Goal: Information Seeking & Learning: Learn about a topic

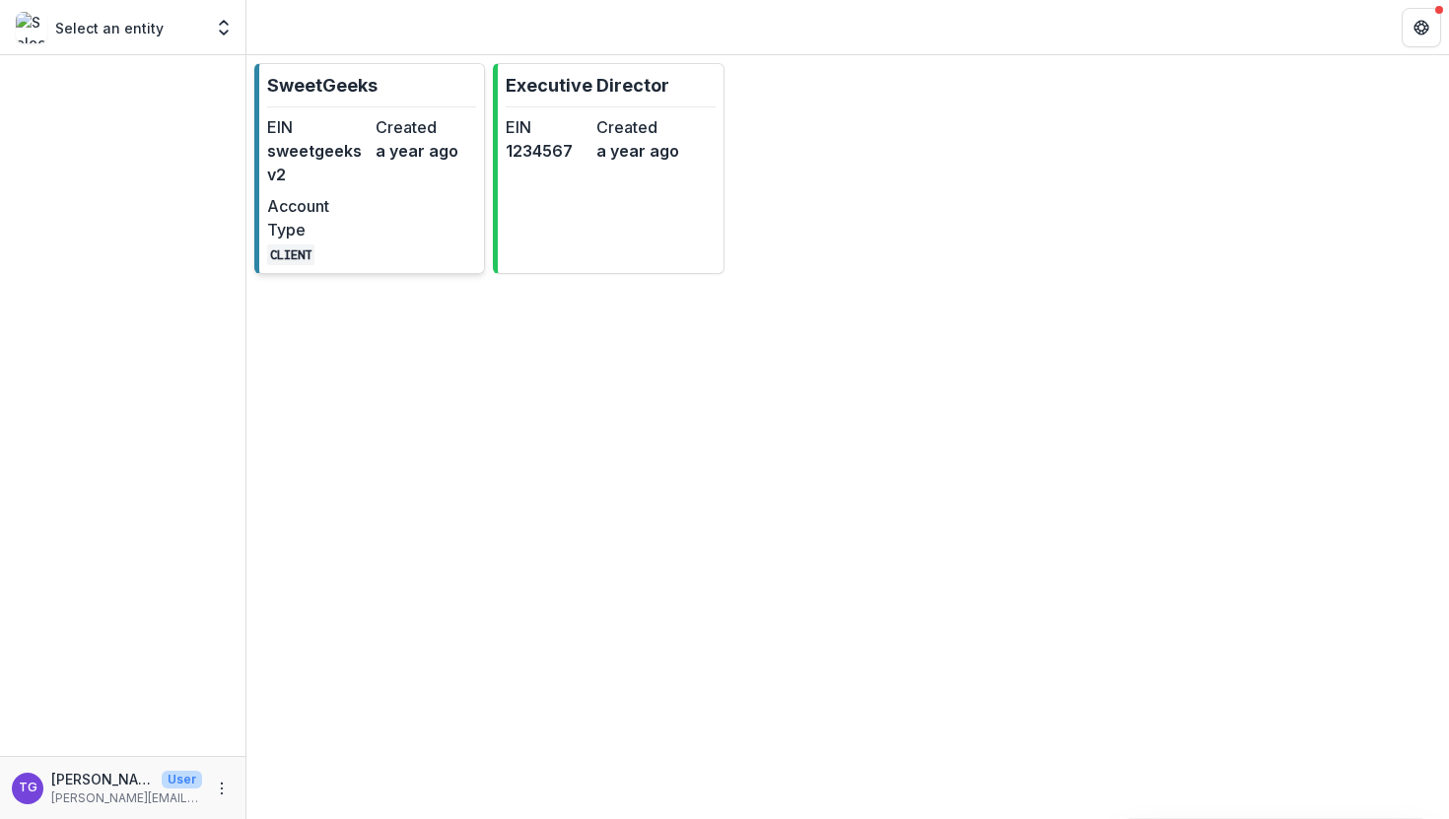
click at [406, 151] on dd "a year ago" at bounding box center [426, 151] width 101 height 24
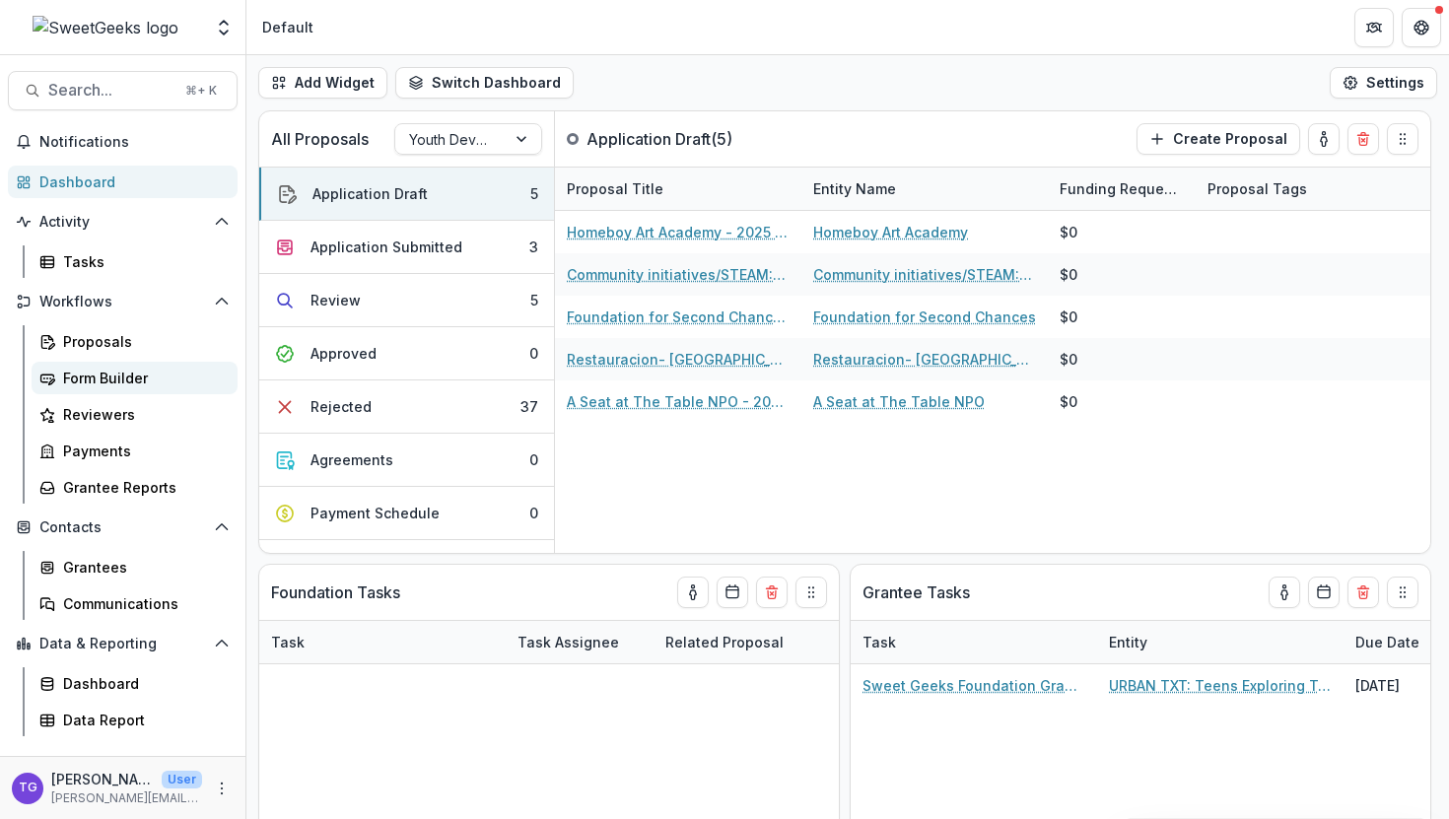
click at [112, 375] on div "Form Builder" at bounding box center [142, 378] width 159 height 21
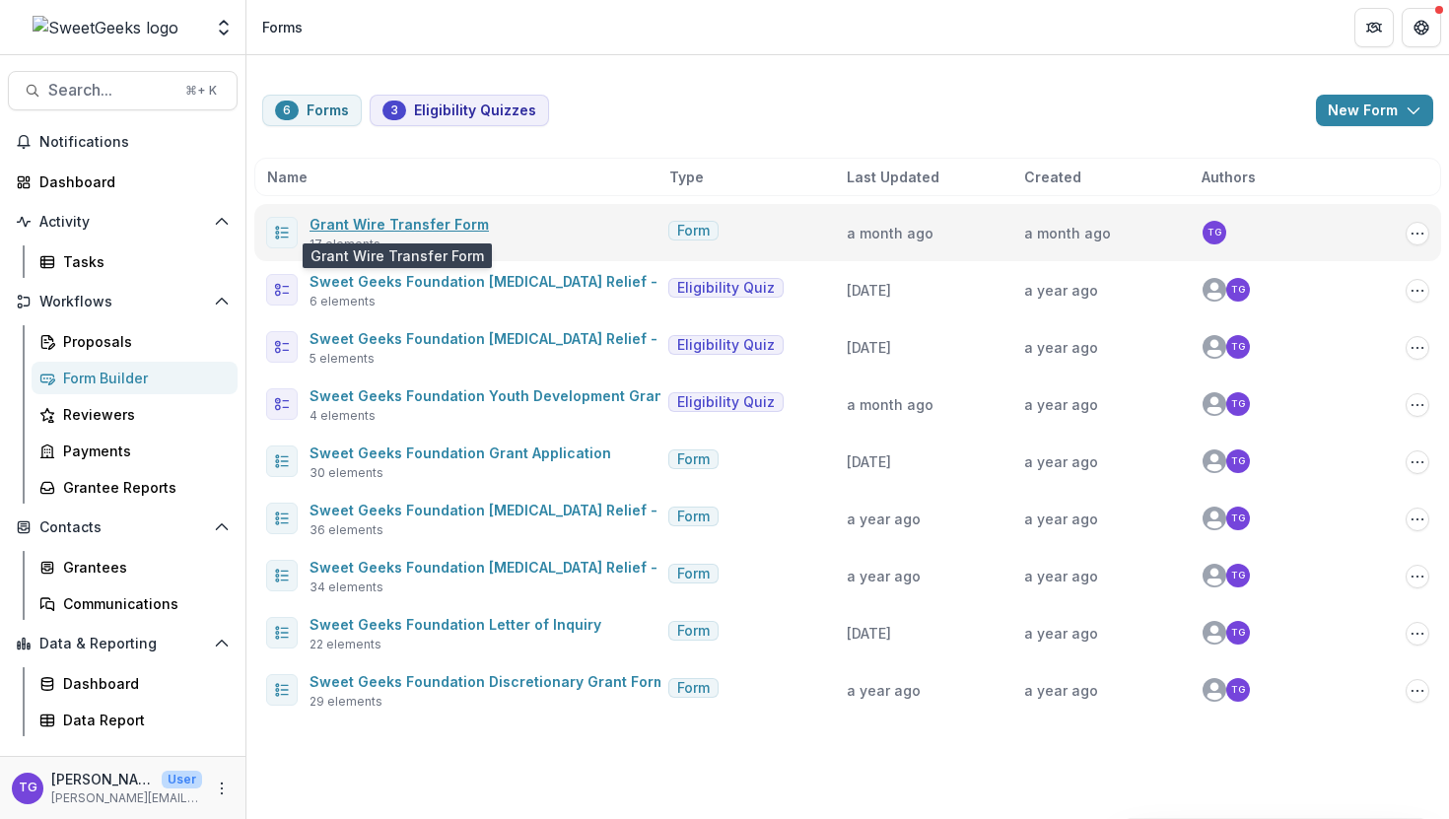
click at [455, 225] on link "Grant Wire Transfer Form" at bounding box center [398, 224] width 179 height 17
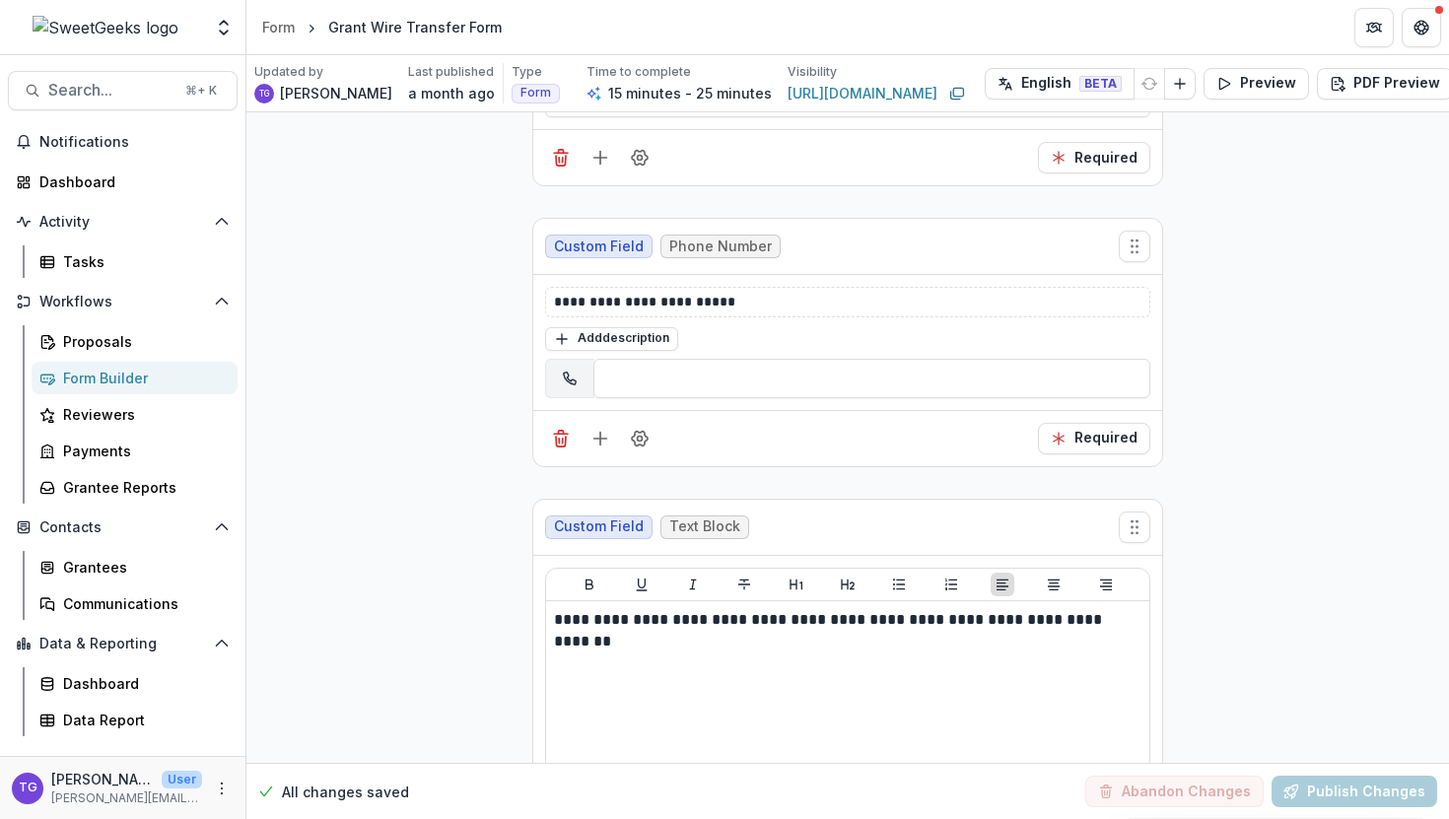
scroll to position [2408, 0]
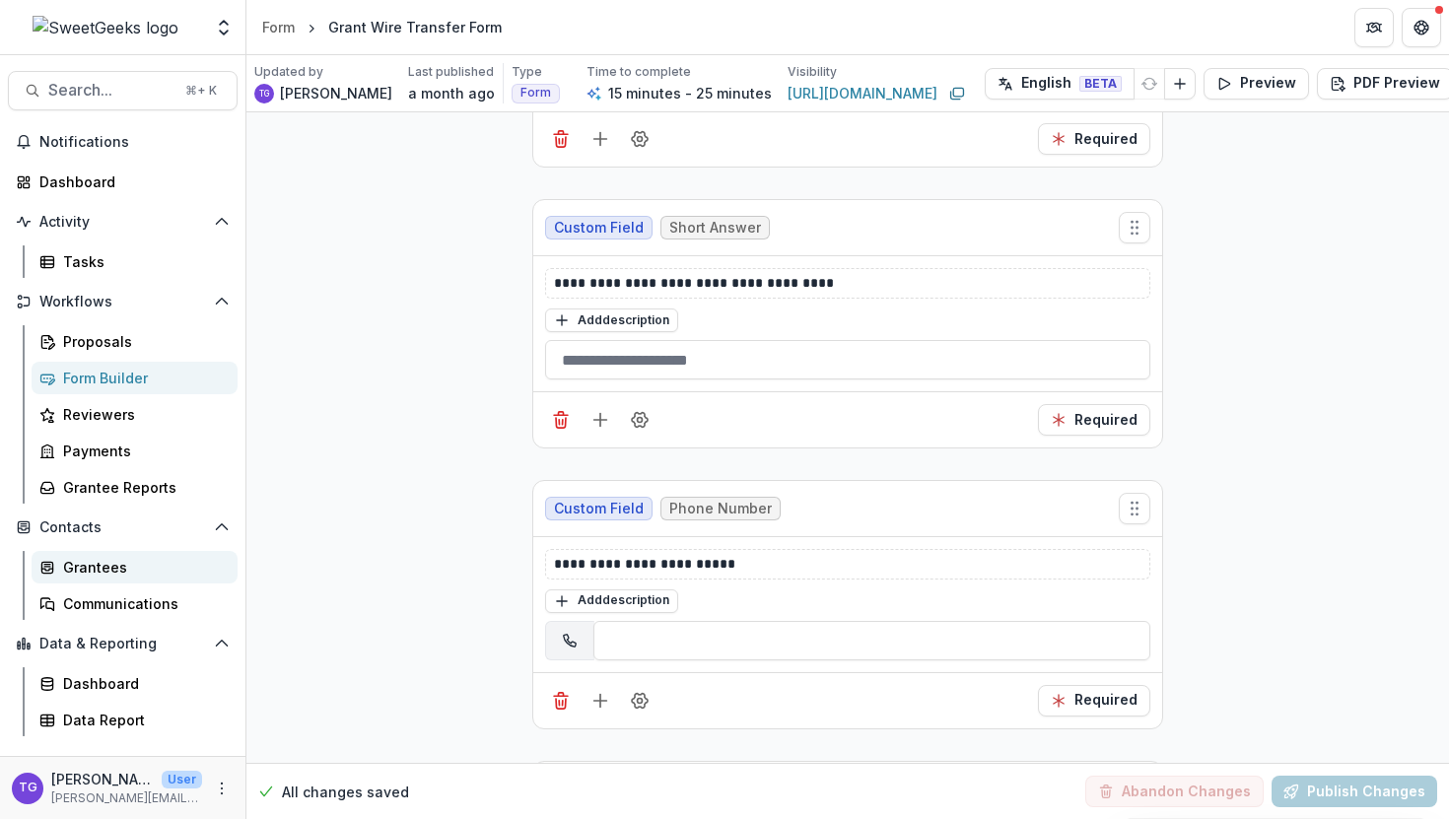
click at [103, 566] on div "Grantees" at bounding box center [142, 567] width 159 height 21
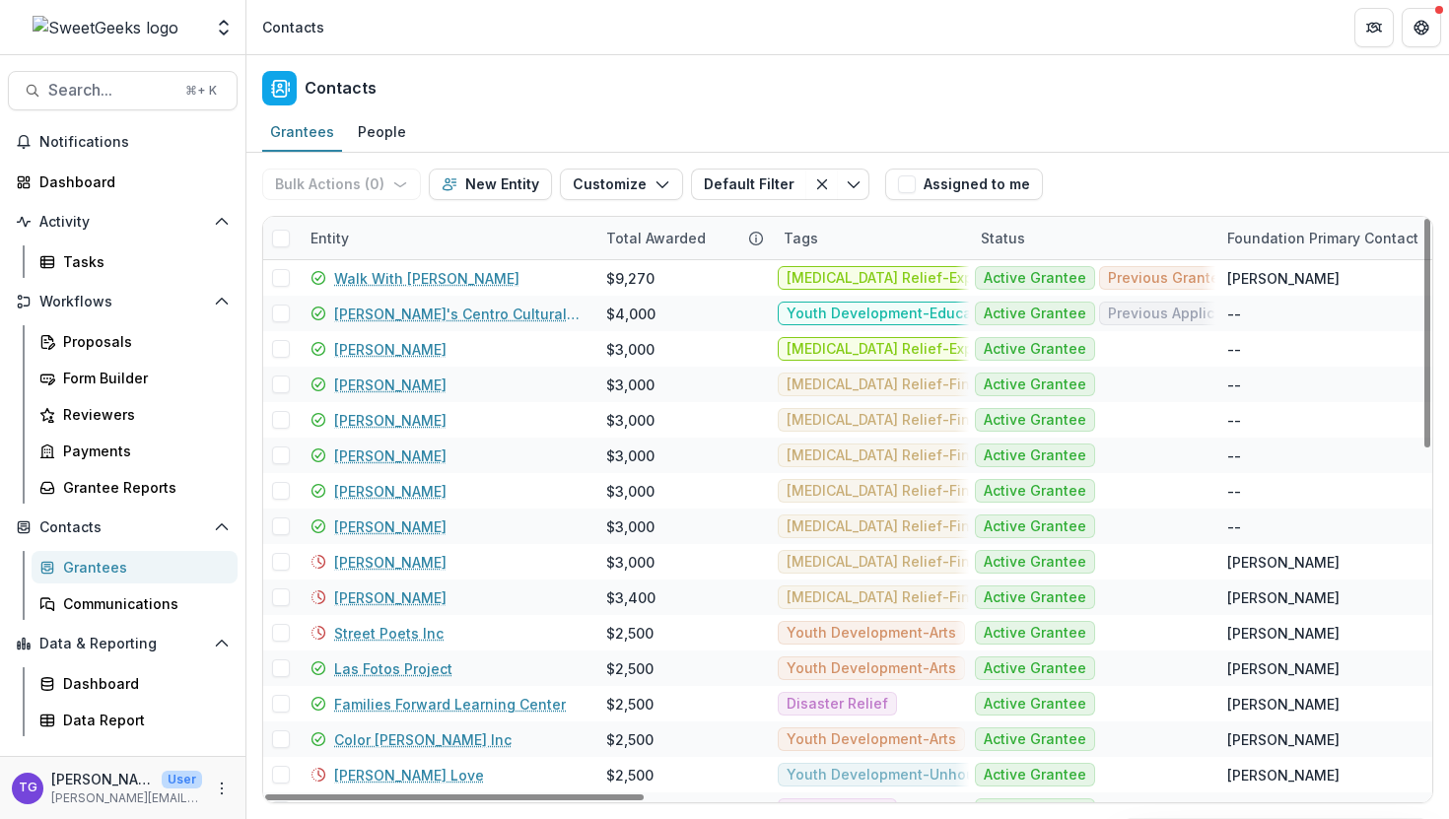
click at [469, 244] on div "Entity" at bounding box center [447, 238] width 296 height 42
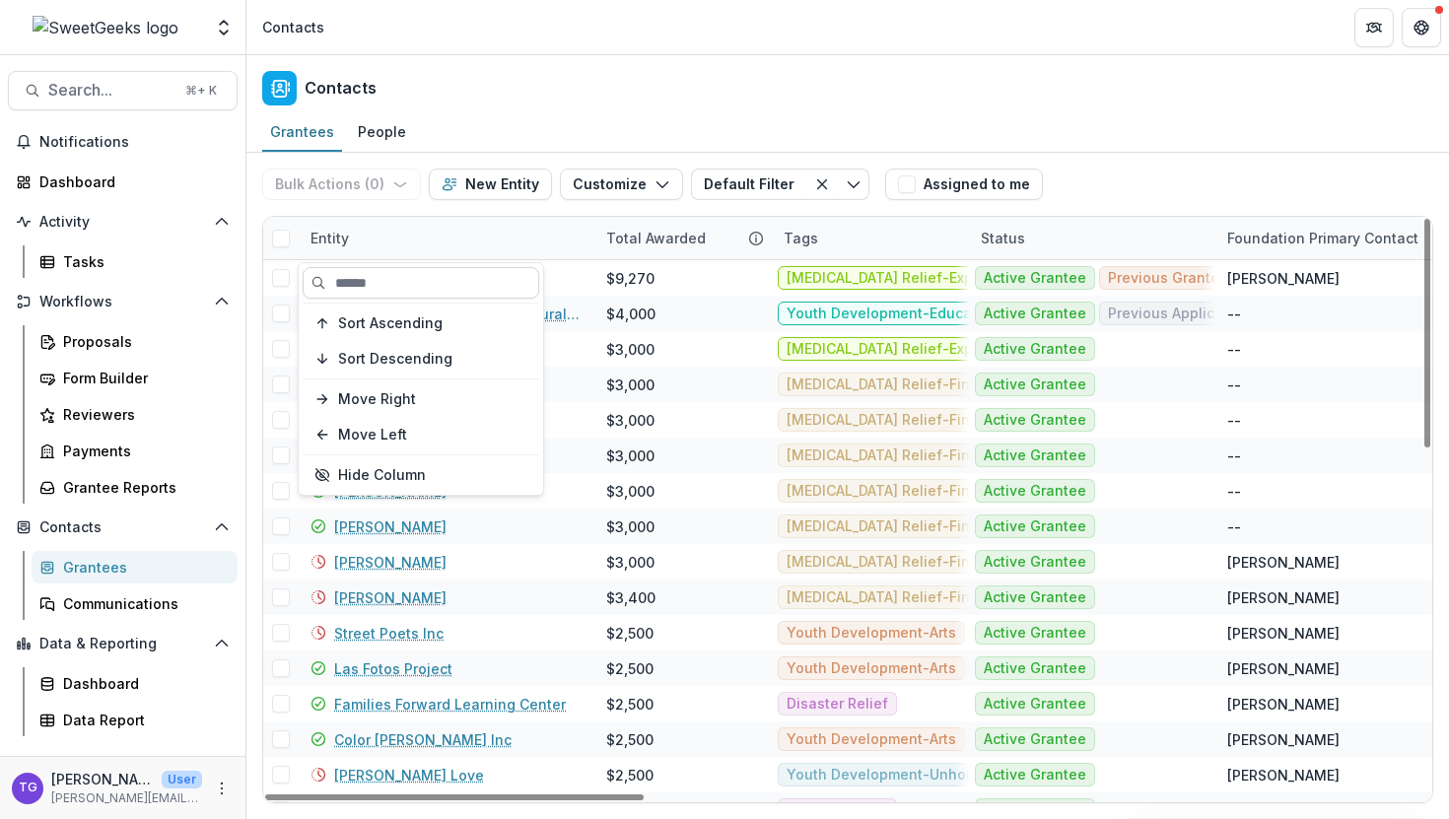
click at [431, 290] on input at bounding box center [421, 283] width 237 height 32
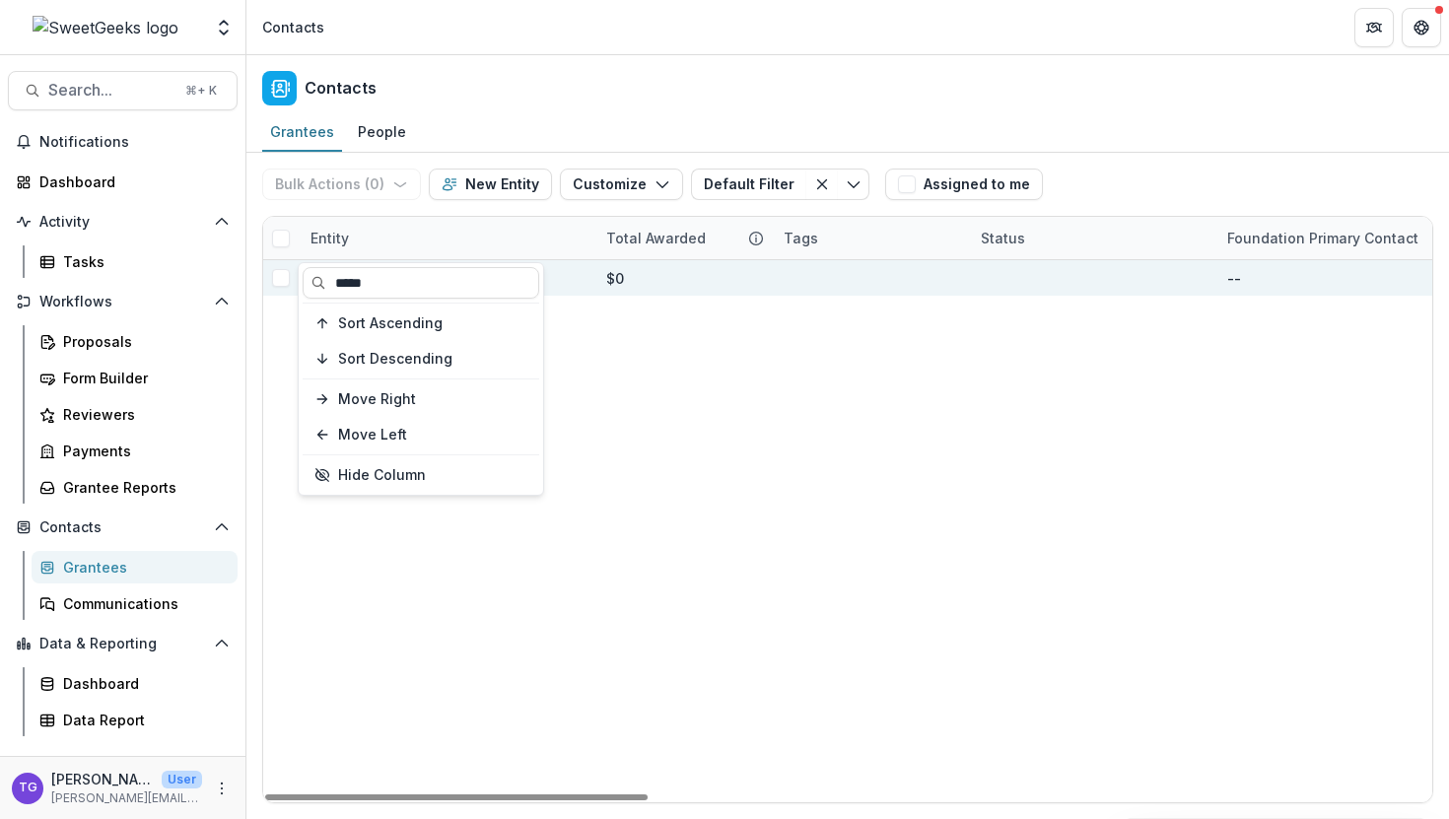
type input "*****"
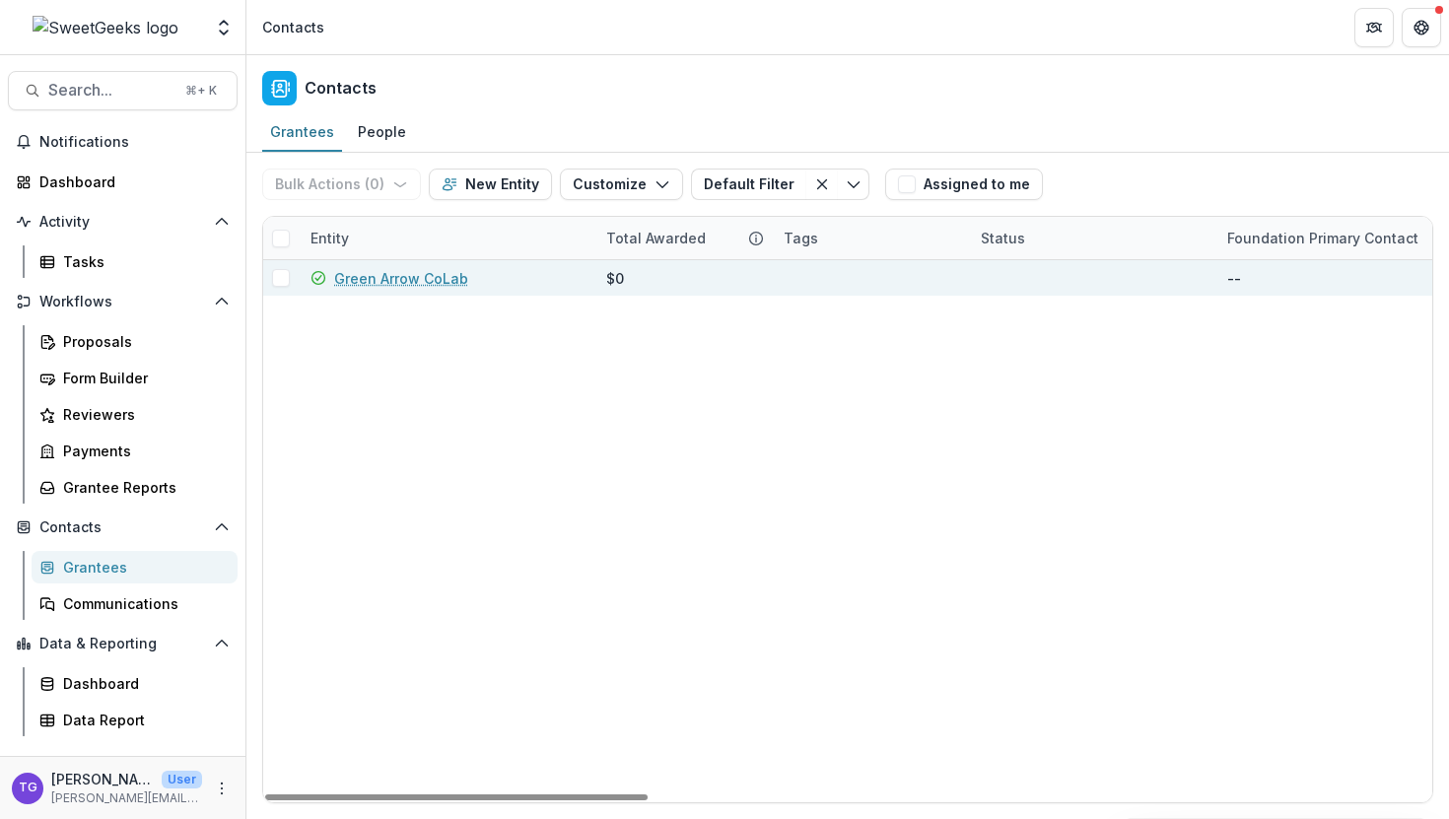
click at [594, 279] on div "$0" at bounding box center [682, 277] width 177 height 35
click at [432, 282] on link "Green Arrow CoLab" at bounding box center [401, 278] width 134 height 21
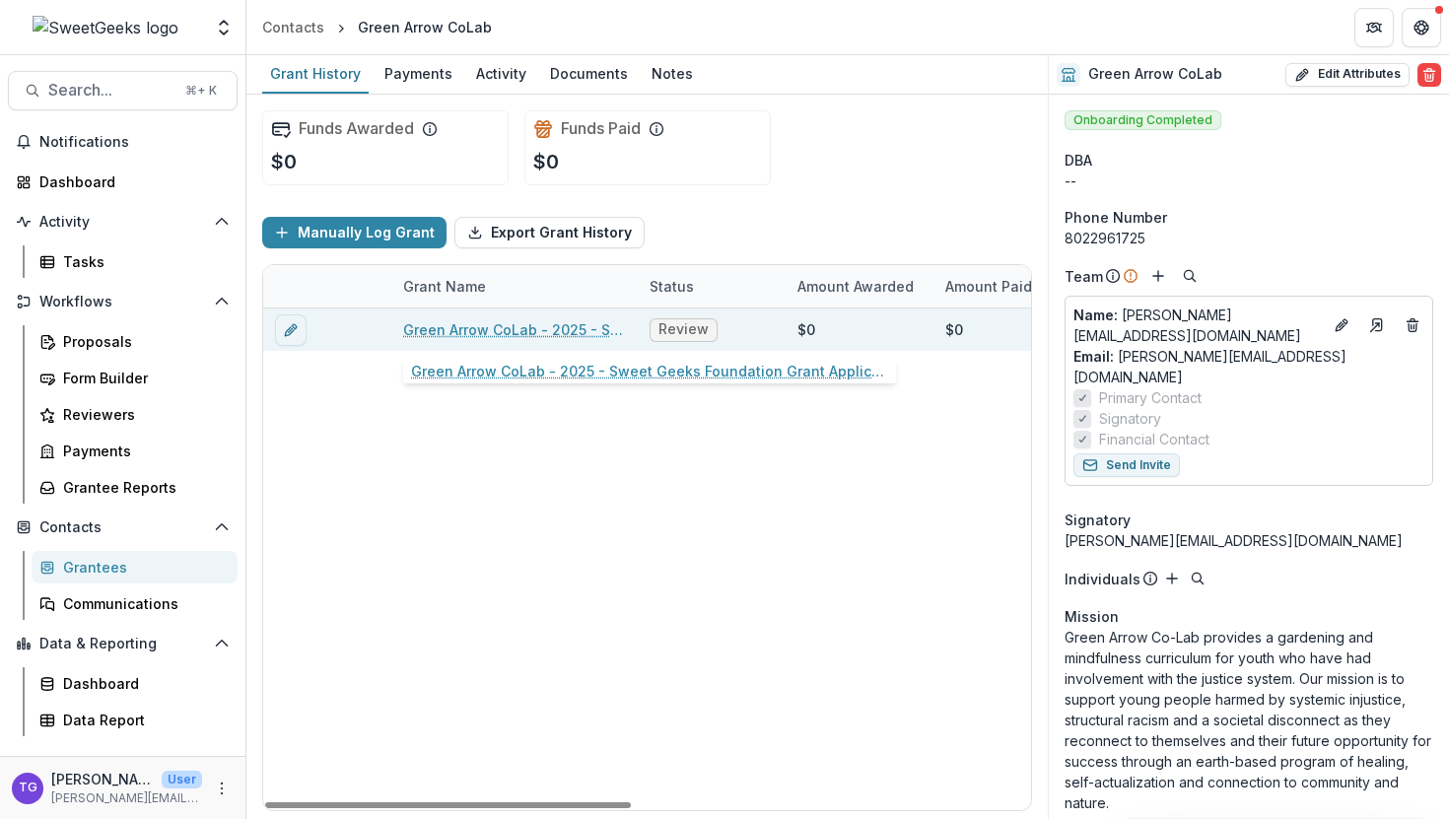
click at [468, 335] on link "Green Arrow CoLab - 2025 - Sweet Geeks Foundation Grant Application" at bounding box center [514, 329] width 223 height 21
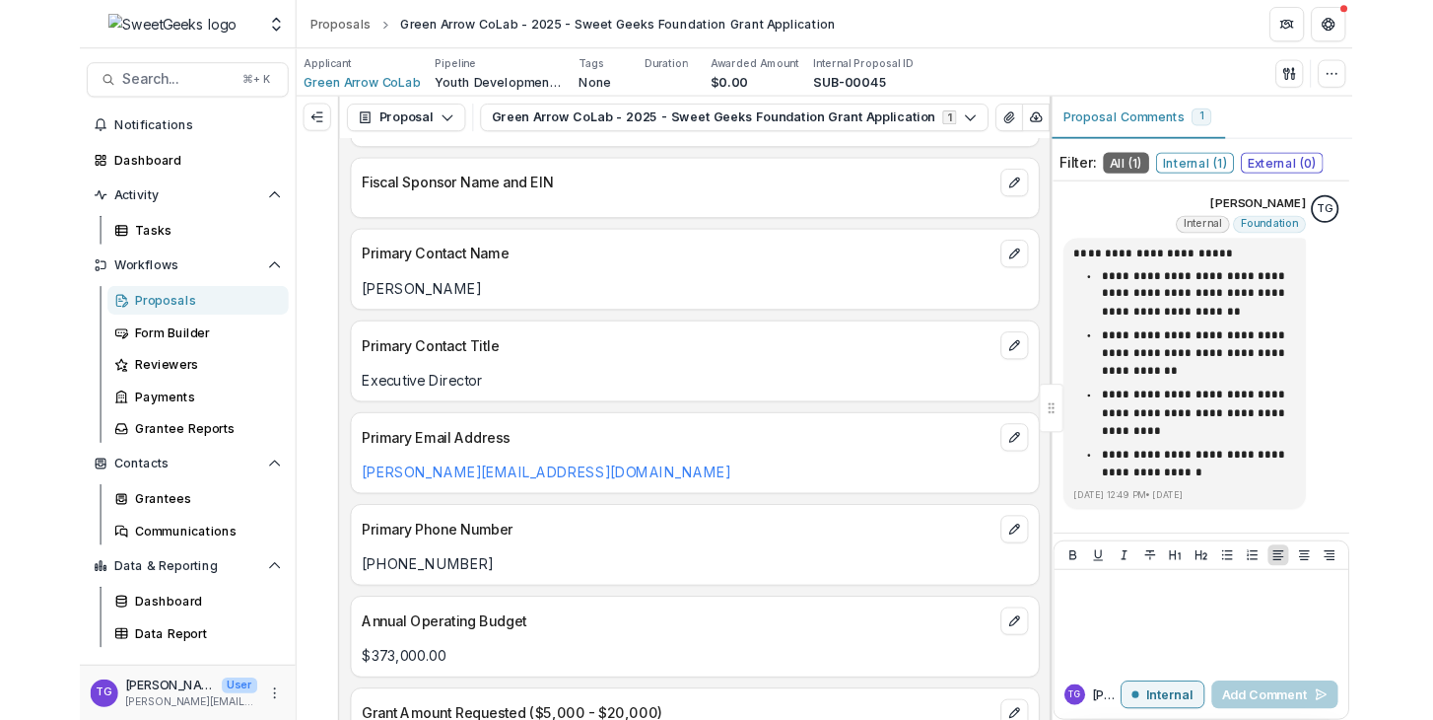
scroll to position [1012, 0]
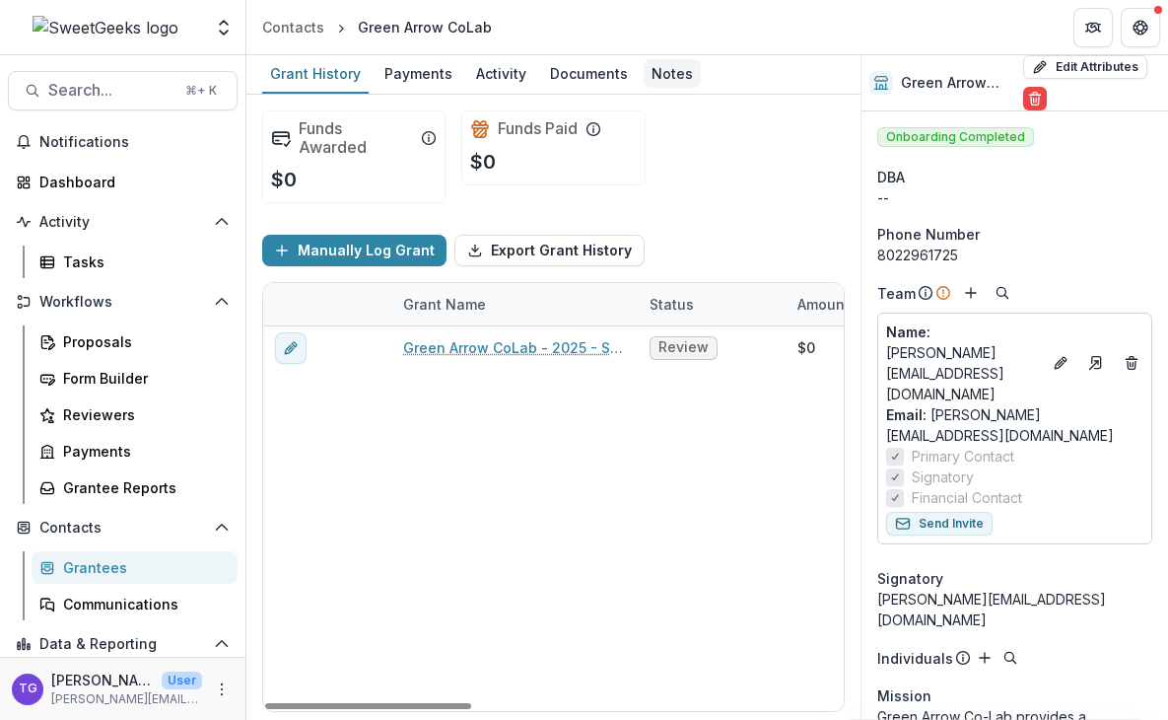
click at [665, 66] on div "Notes" at bounding box center [672, 73] width 57 height 29
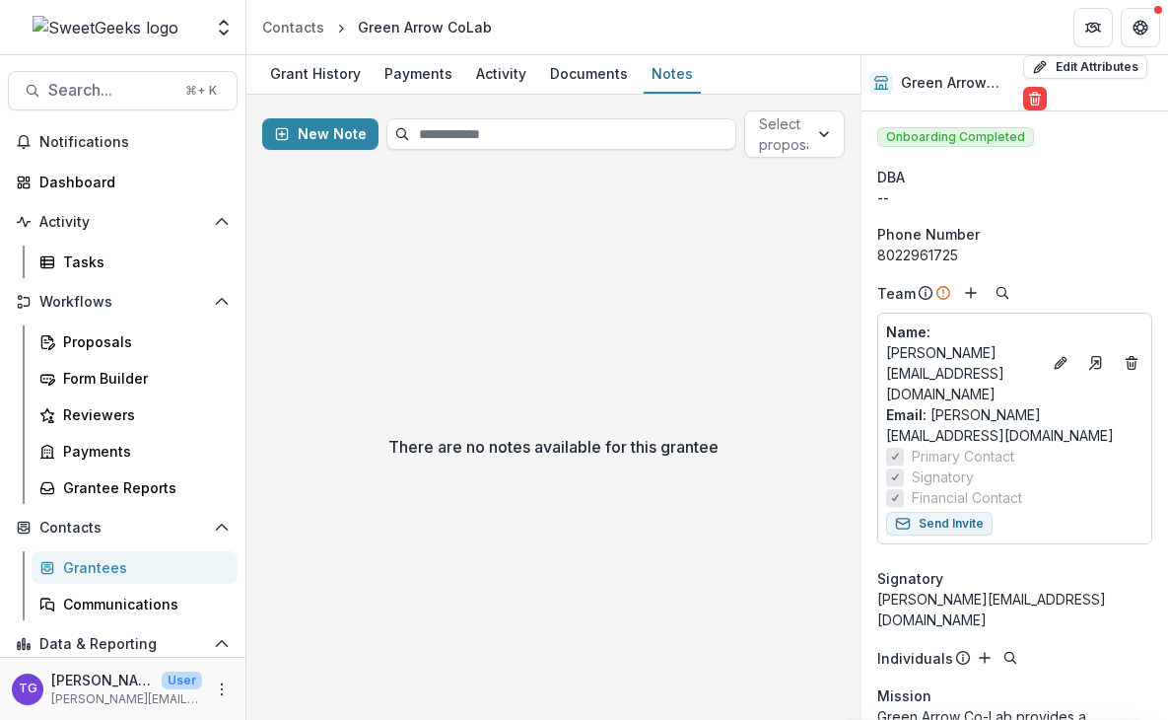
click at [98, 571] on div "Grantees" at bounding box center [142, 567] width 159 height 21
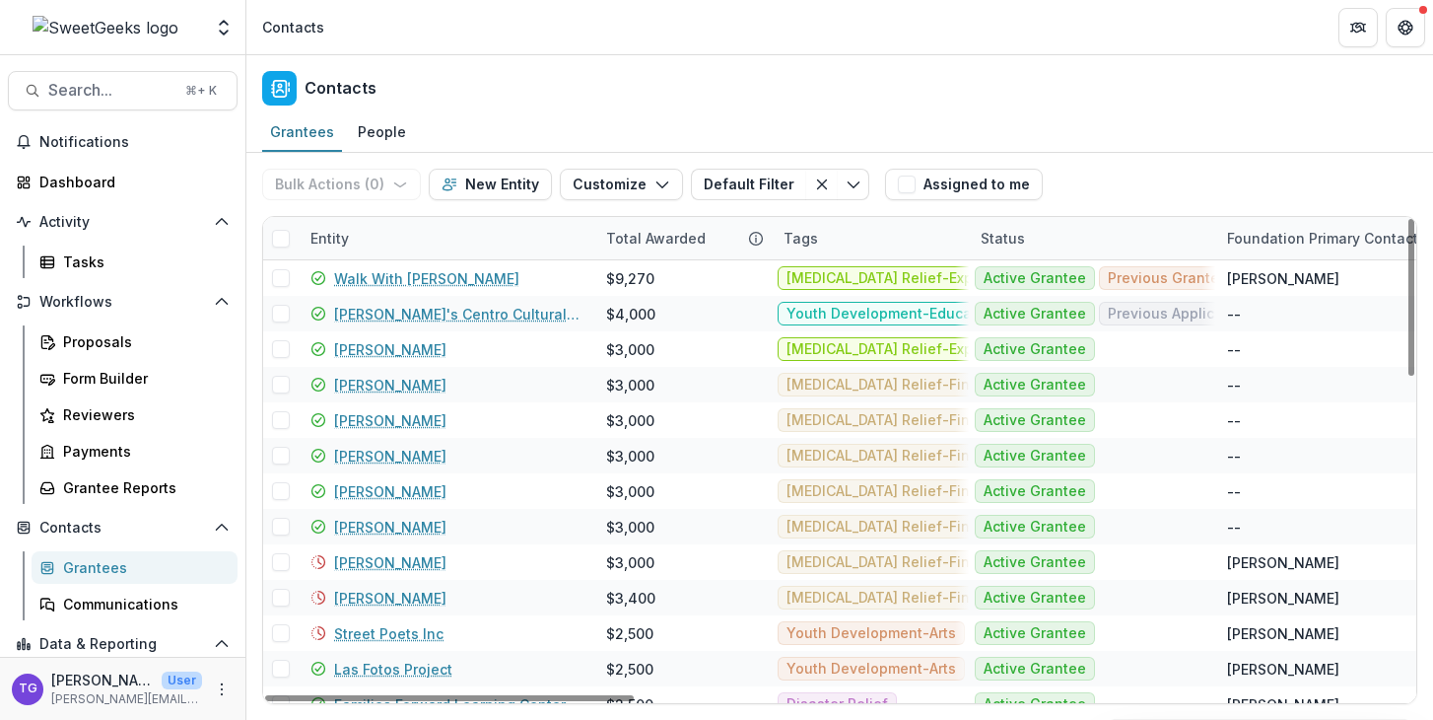
click at [564, 247] on div "Entity" at bounding box center [447, 238] width 296 height 42
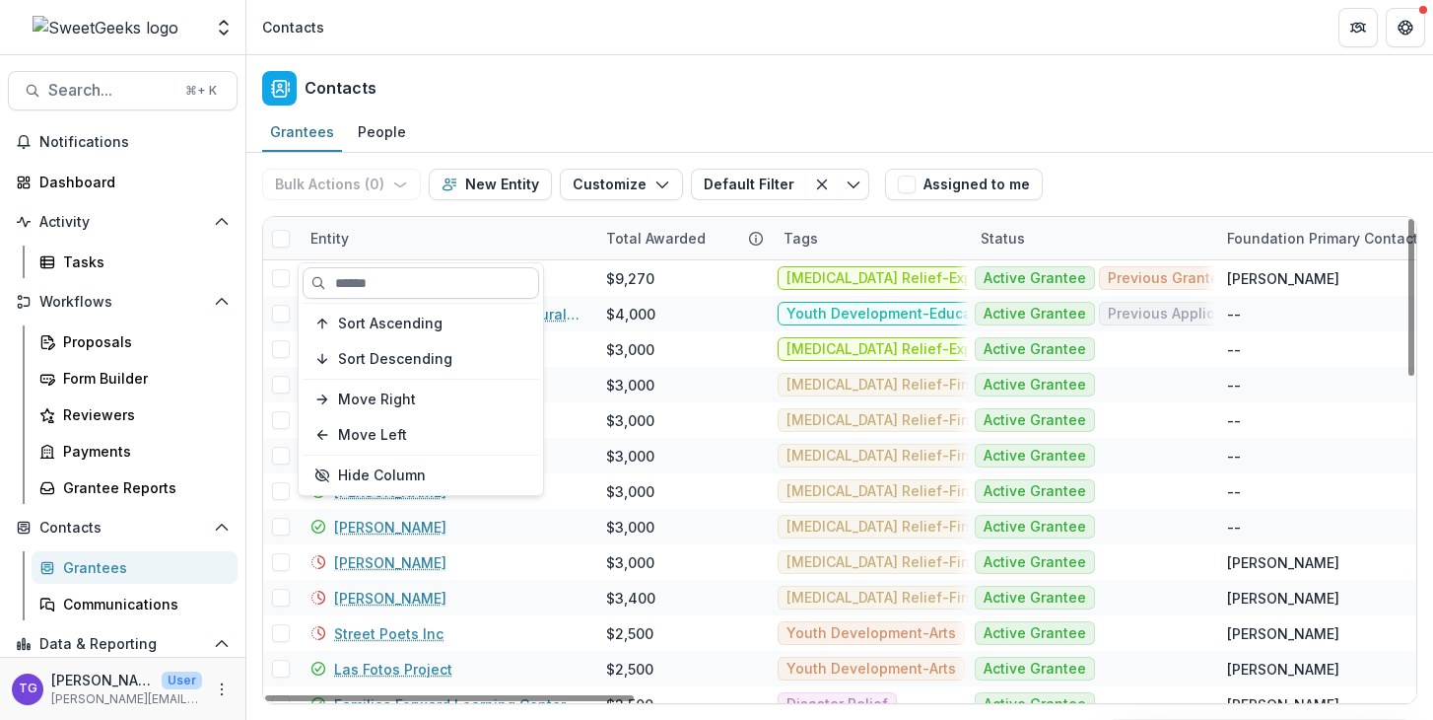
click at [465, 280] on input at bounding box center [421, 283] width 237 height 32
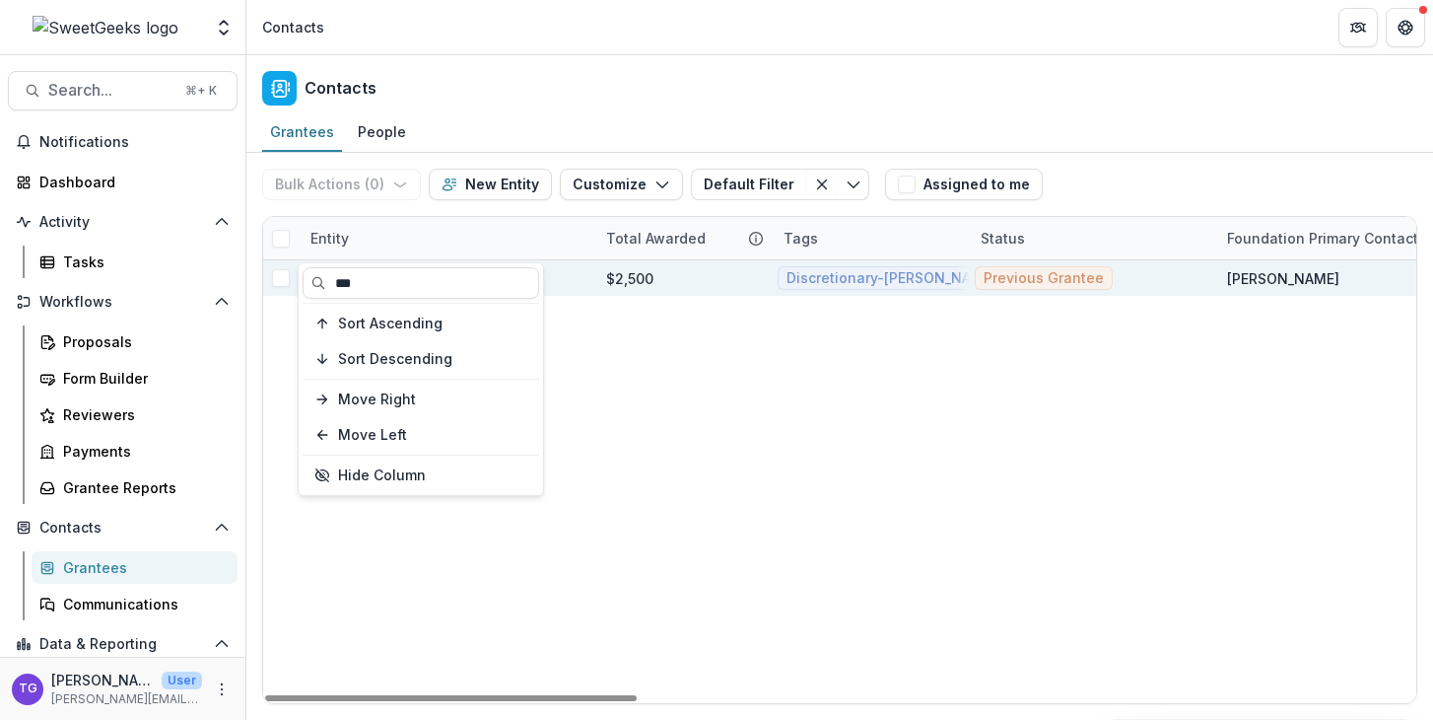
type input "***"
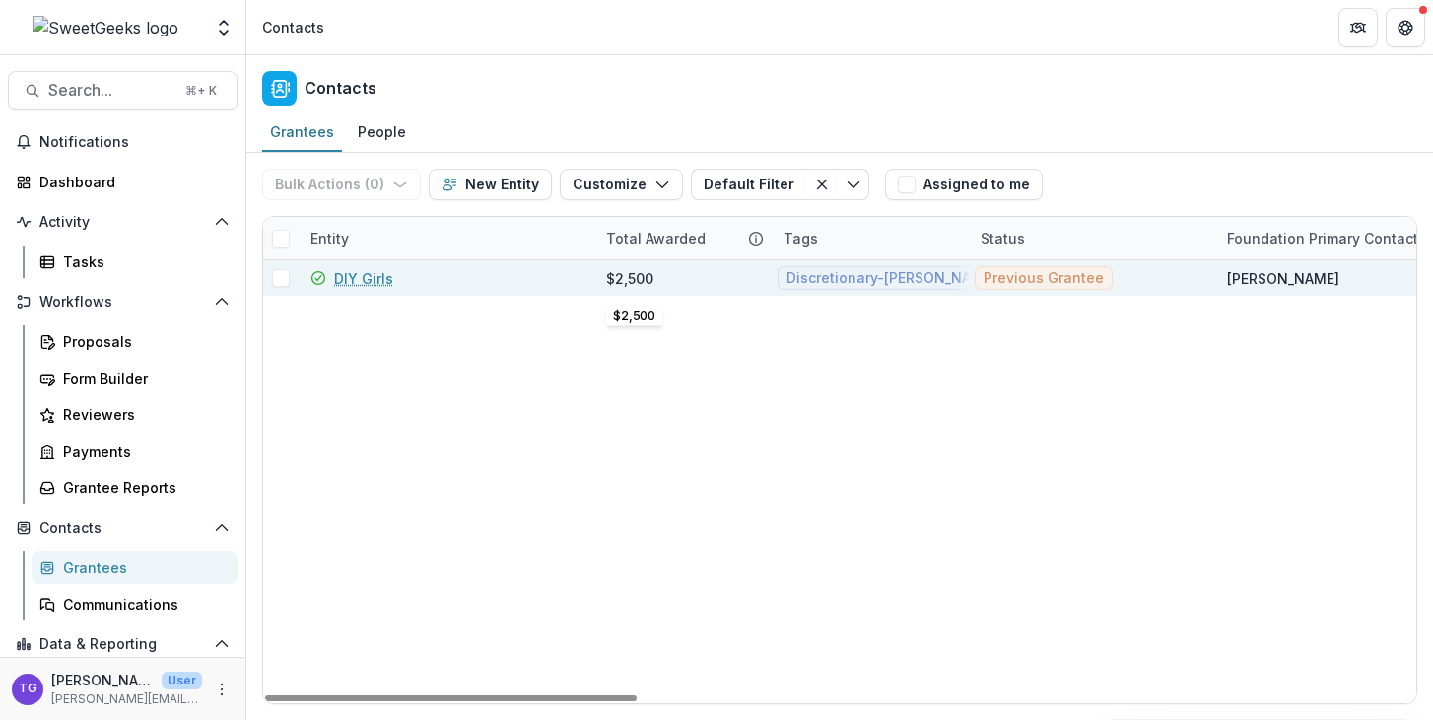
click at [647, 273] on div "$2,500" at bounding box center [629, 278] width 47 height 21
click at [380, 277] on link "DIY Girls" at bounding box center [363, 278] width 59 height 21
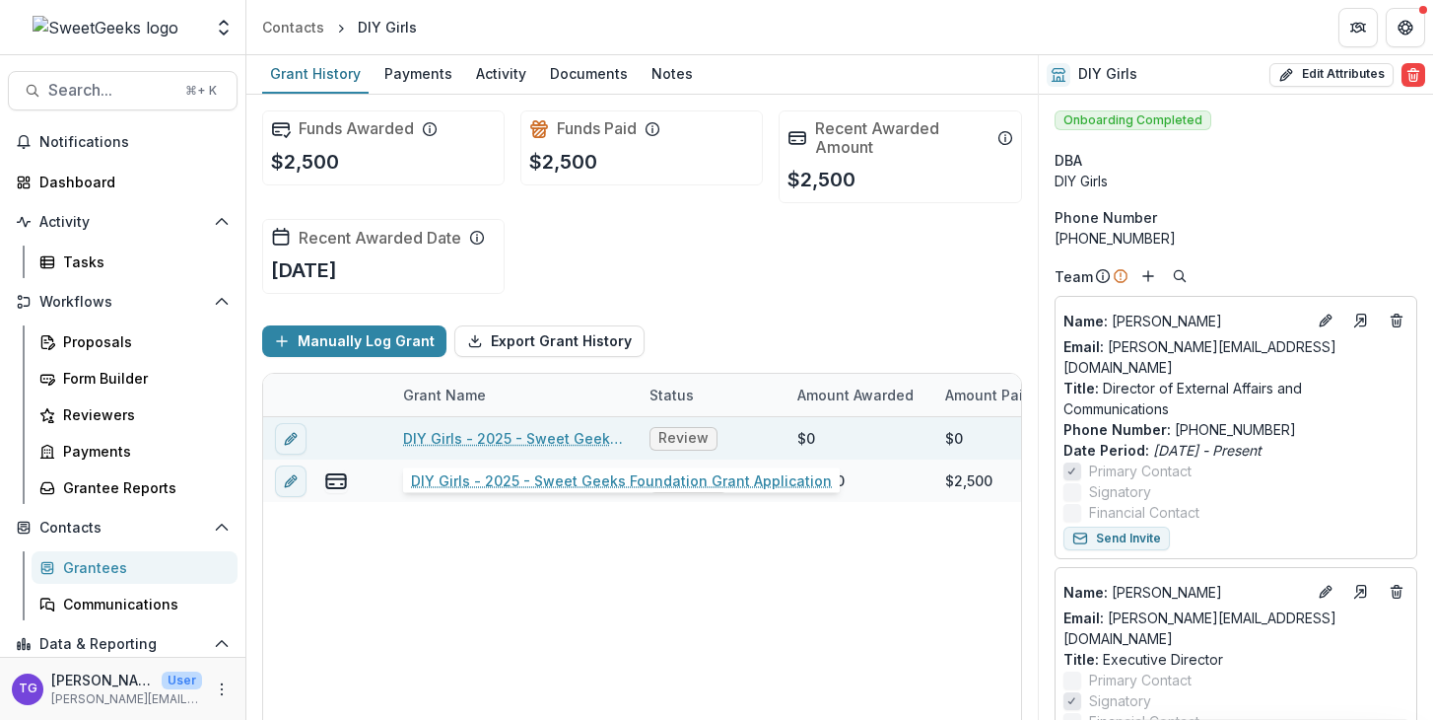
click at [482, 443] on link "DIY Girls - 2025 - Sweet Geeks Foundation Grant Application" at bounding box center [514, 438] width 223 height 21
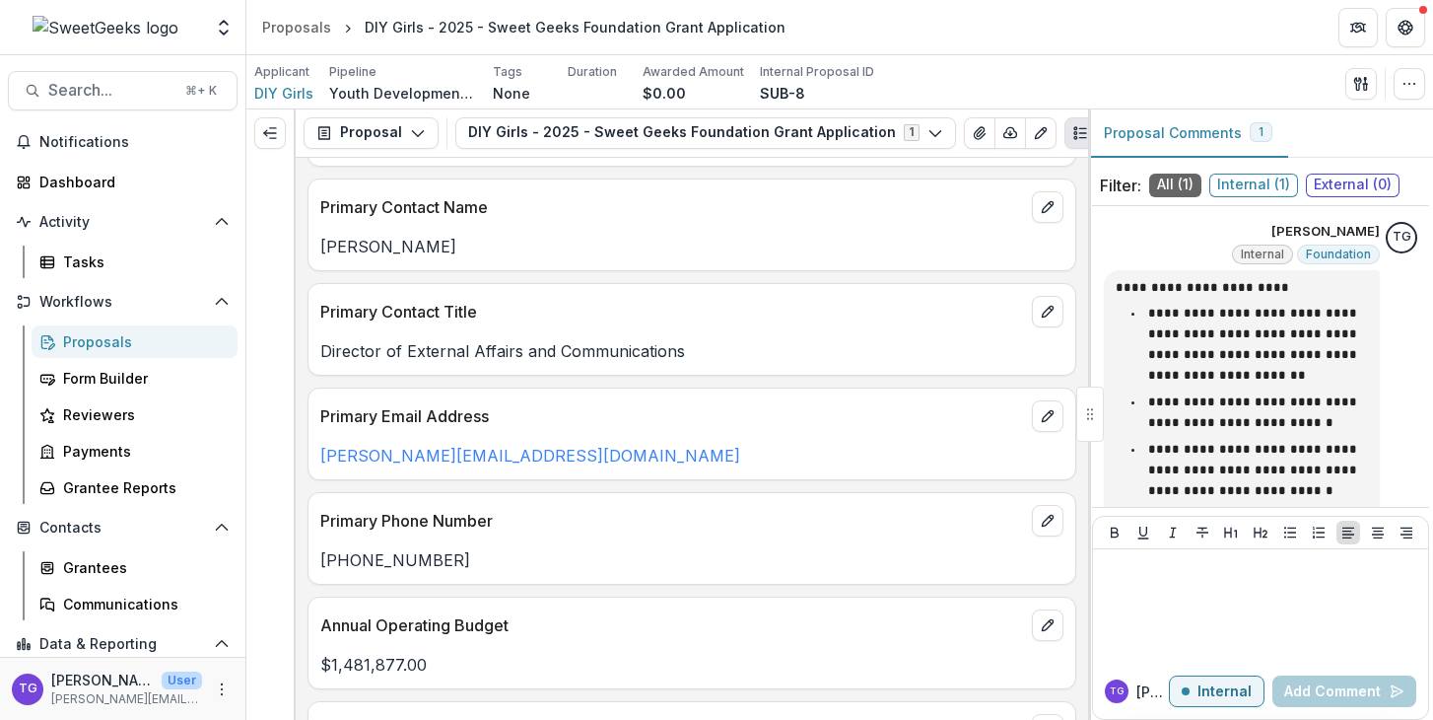
scroll to position [1095, 0]
click at [117, 569] on div "Grantees" at bounding box center [142, 567] width 159 height 21
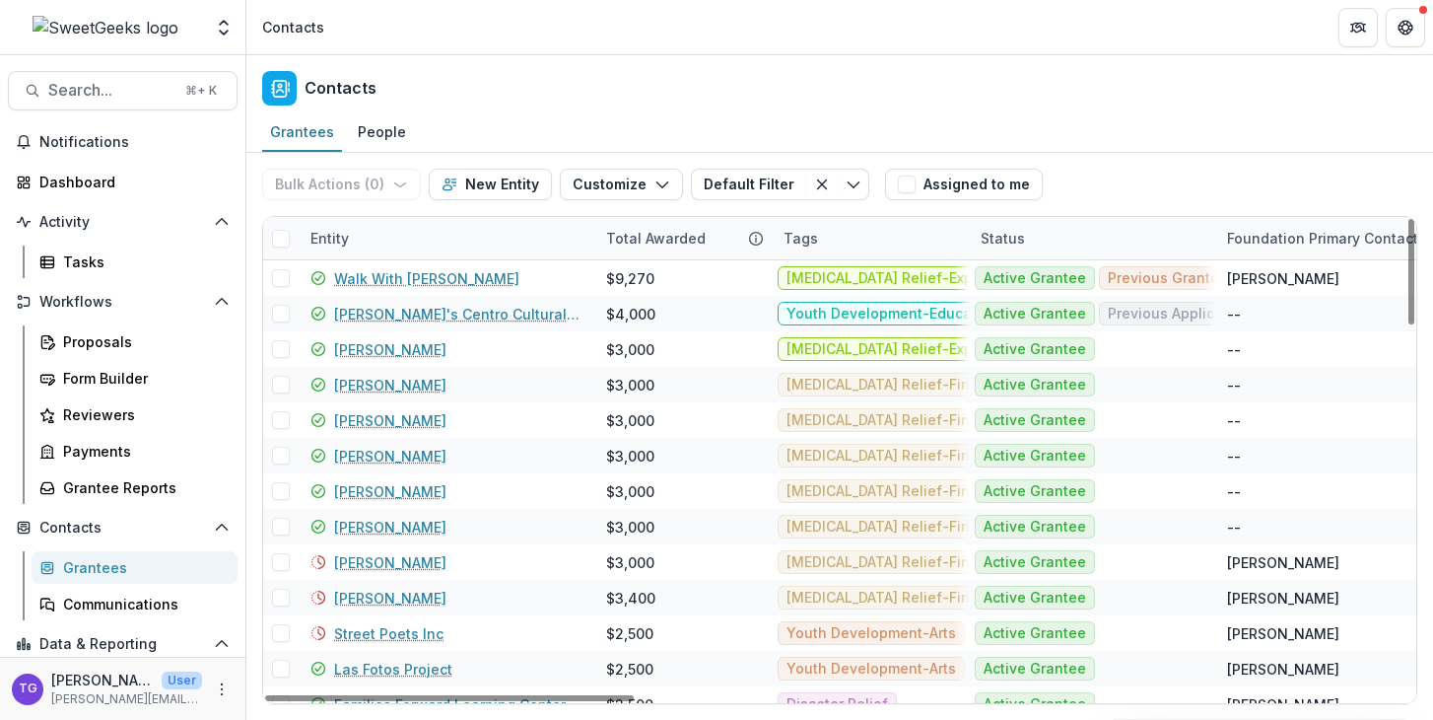
click at [390, 240] on div "Entity" at bounding box center [447, 238] width 296 height 42
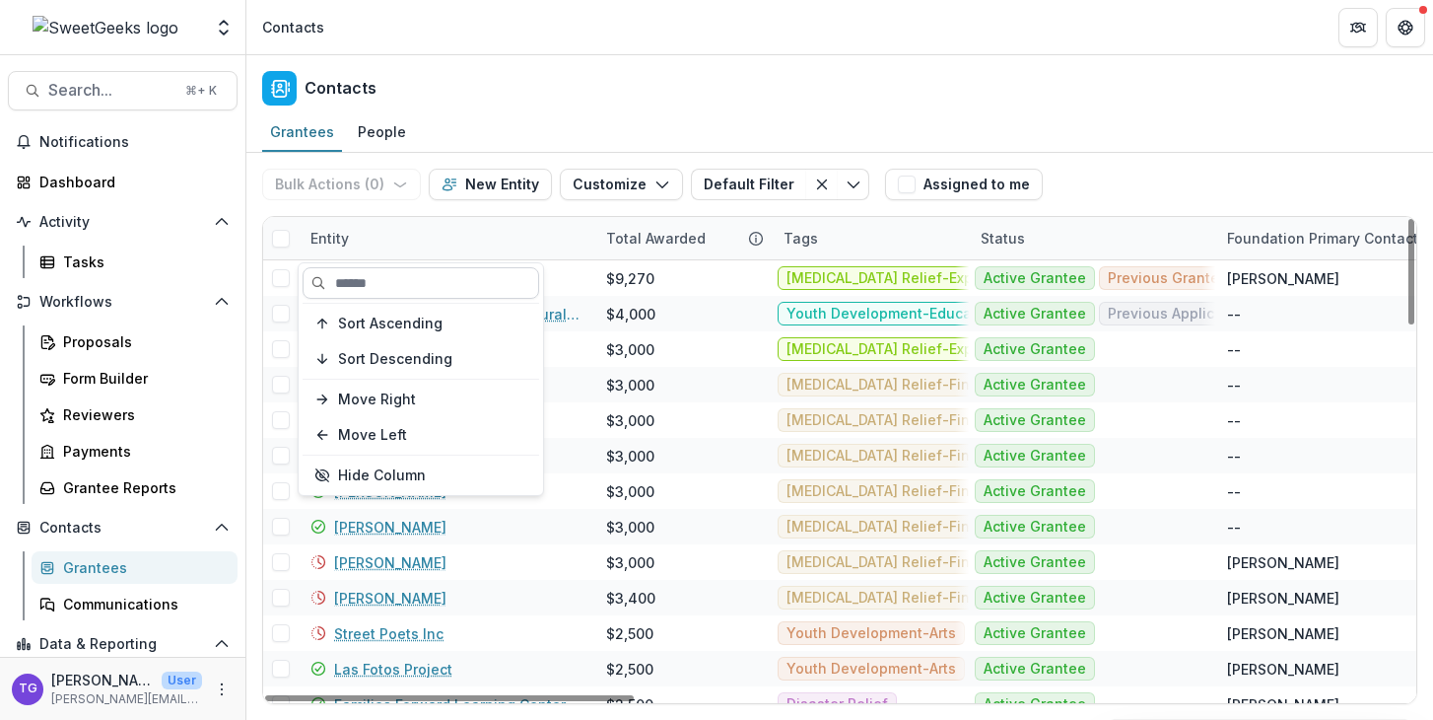
click at [384, 281] on input at bounding box center [421, 283] width 237 height 32
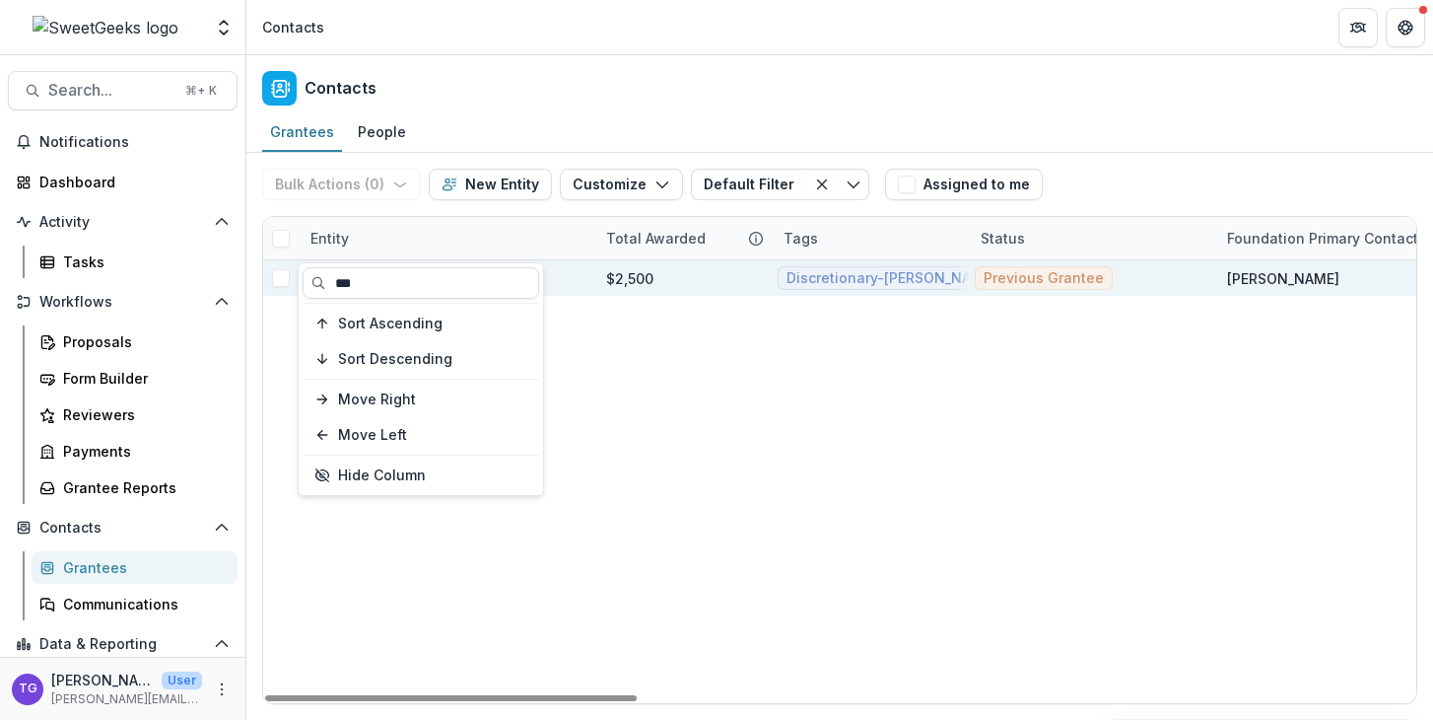
type input "***"
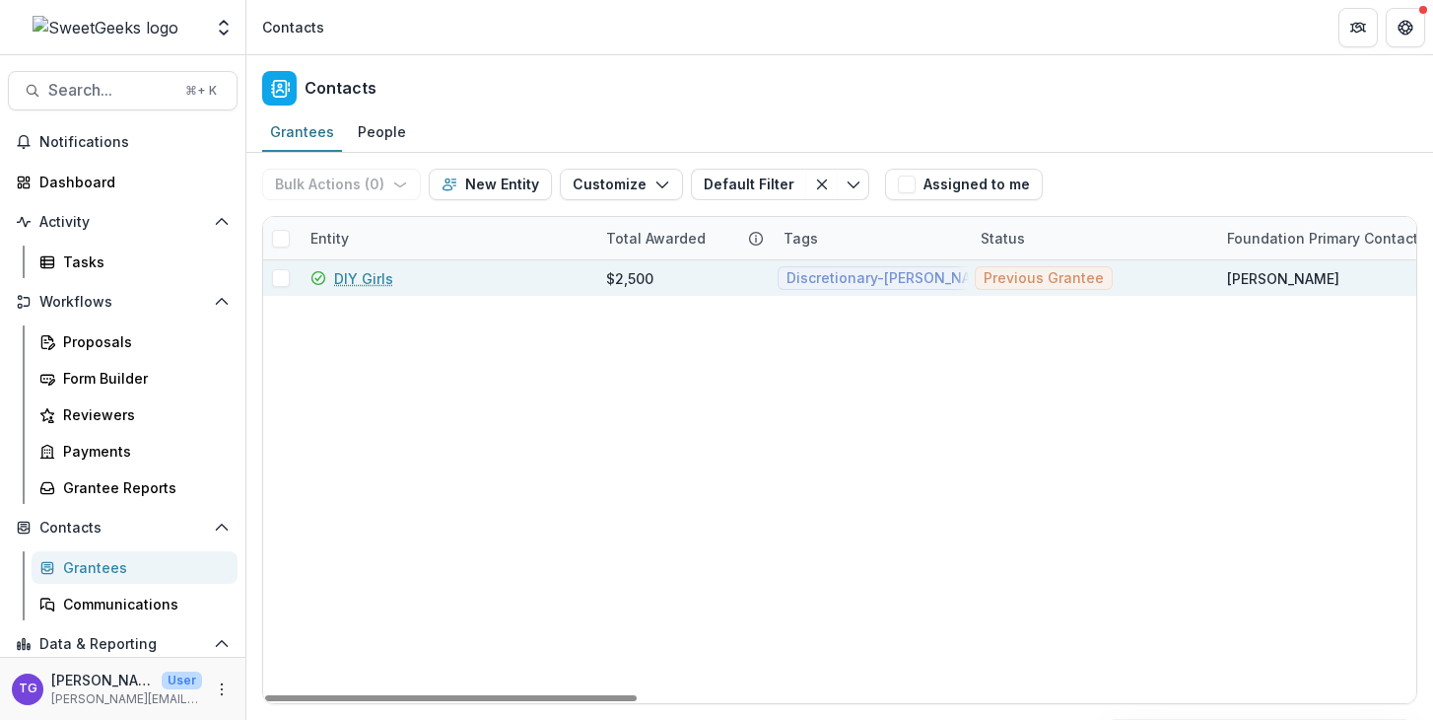
click at [658, 283] on div "$2,500" at bounding box center [683, 277] width 154 height 35
click at [377, 280] on link "DIY Girls" at bounding box center [363, 278] width 59 height 21
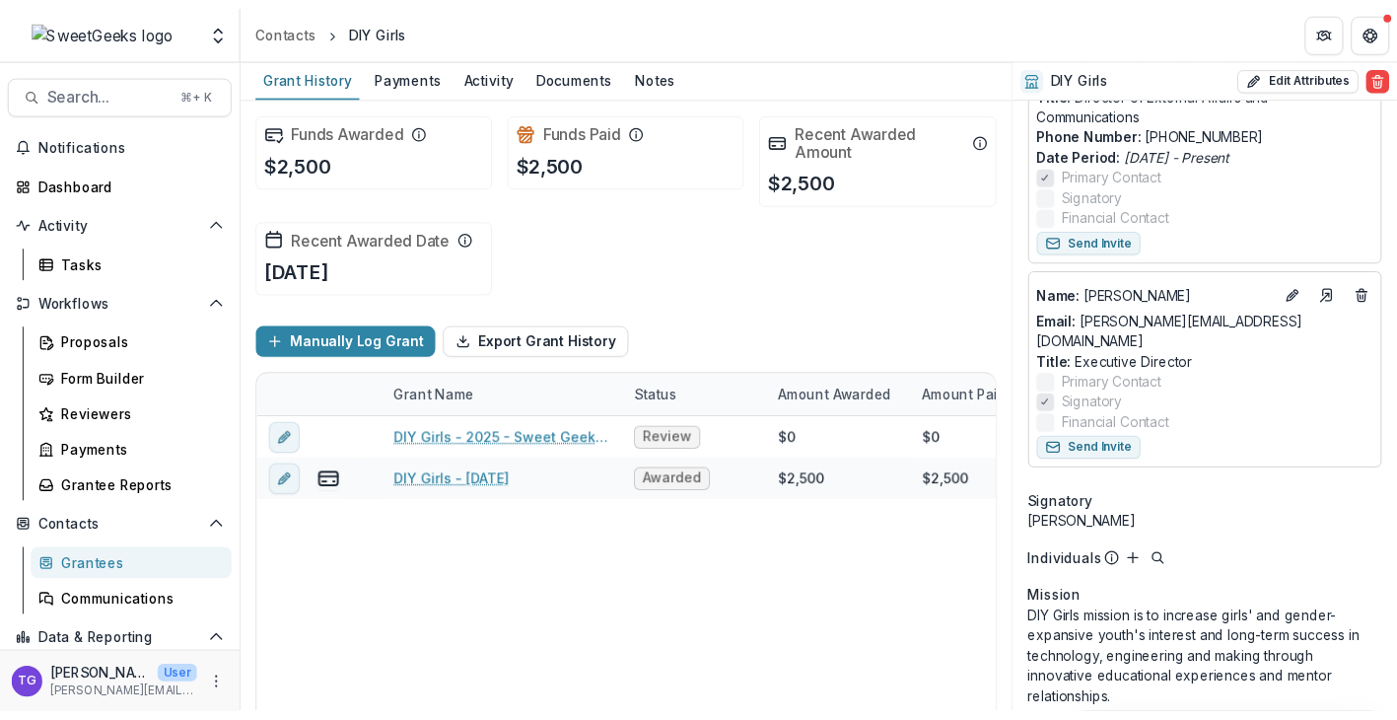
scroll to position [281, 0]
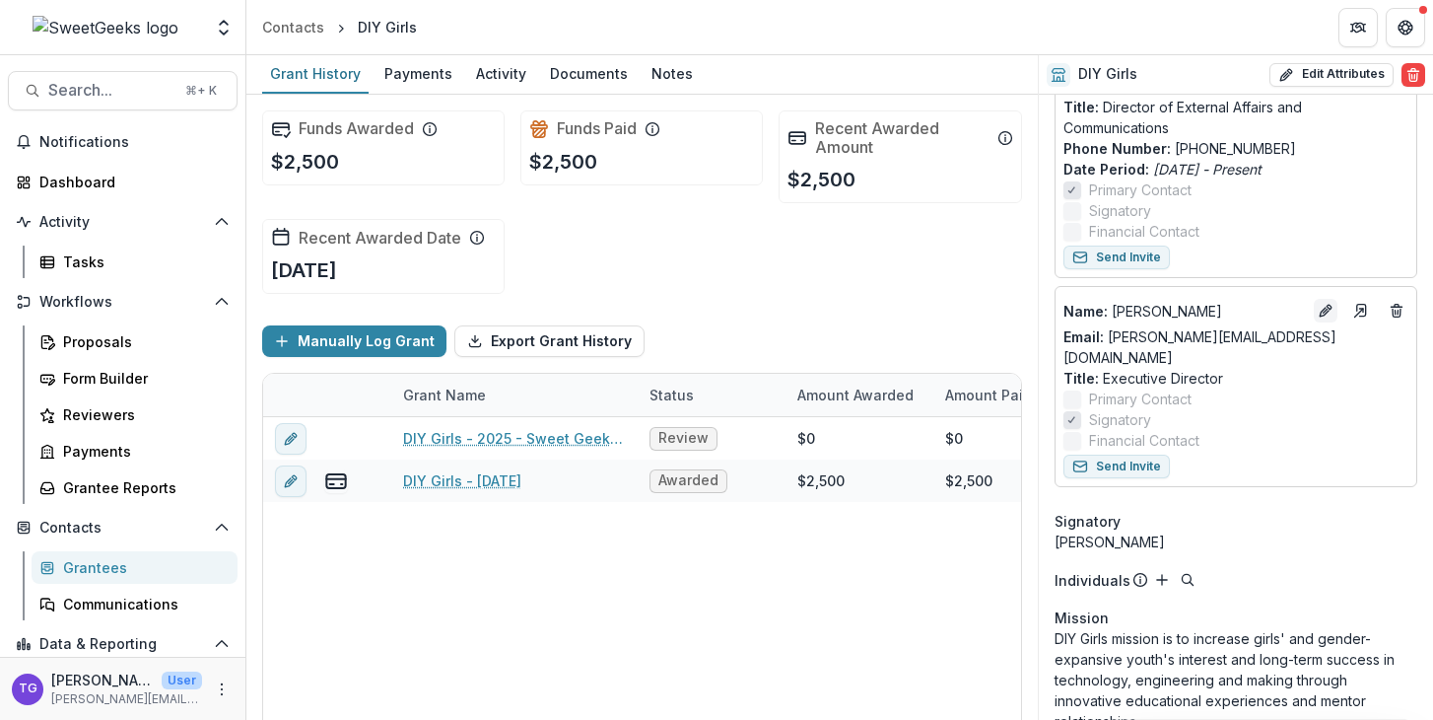
click at [1321, 303] on icon "Edit" at bounding box center [1326, 311] width 16 height 16
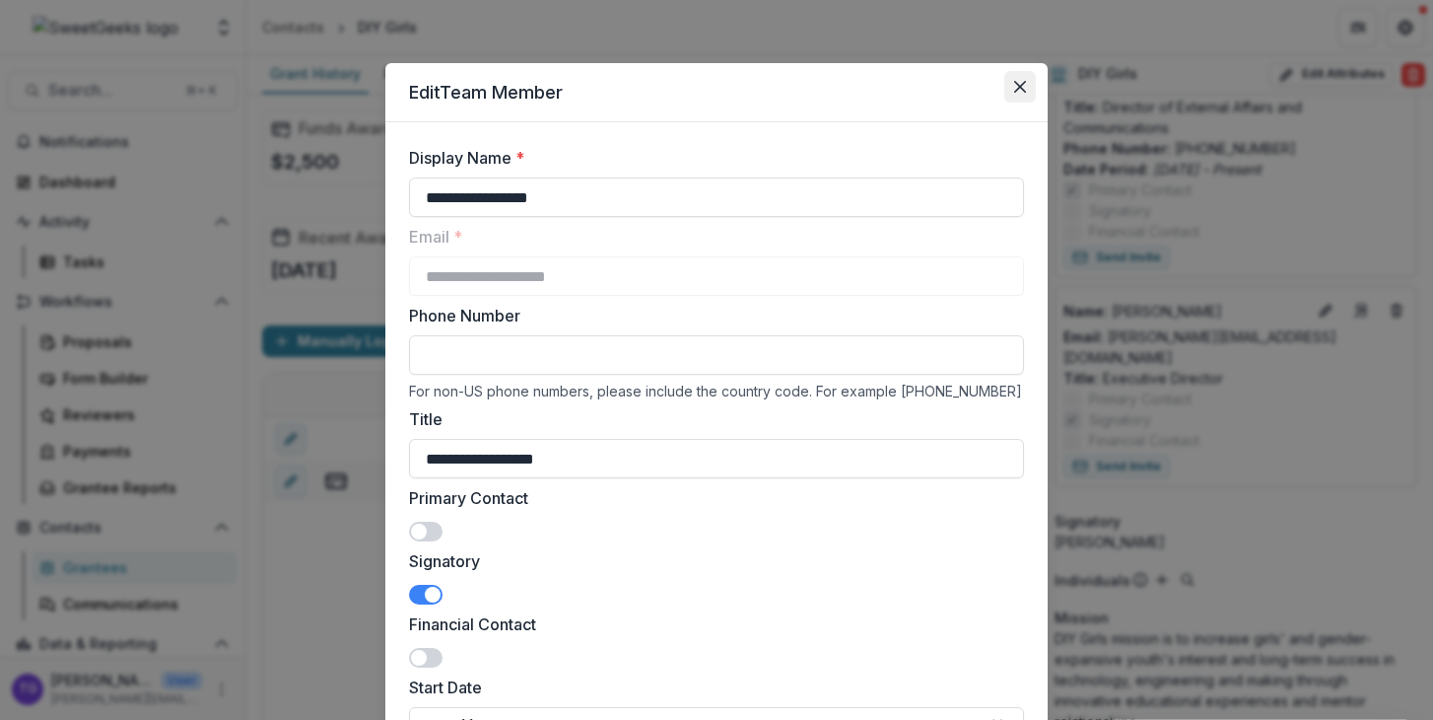
click at [1014, 83] on icon "Close" at bounding box center [1020, 87] width 12 height 12
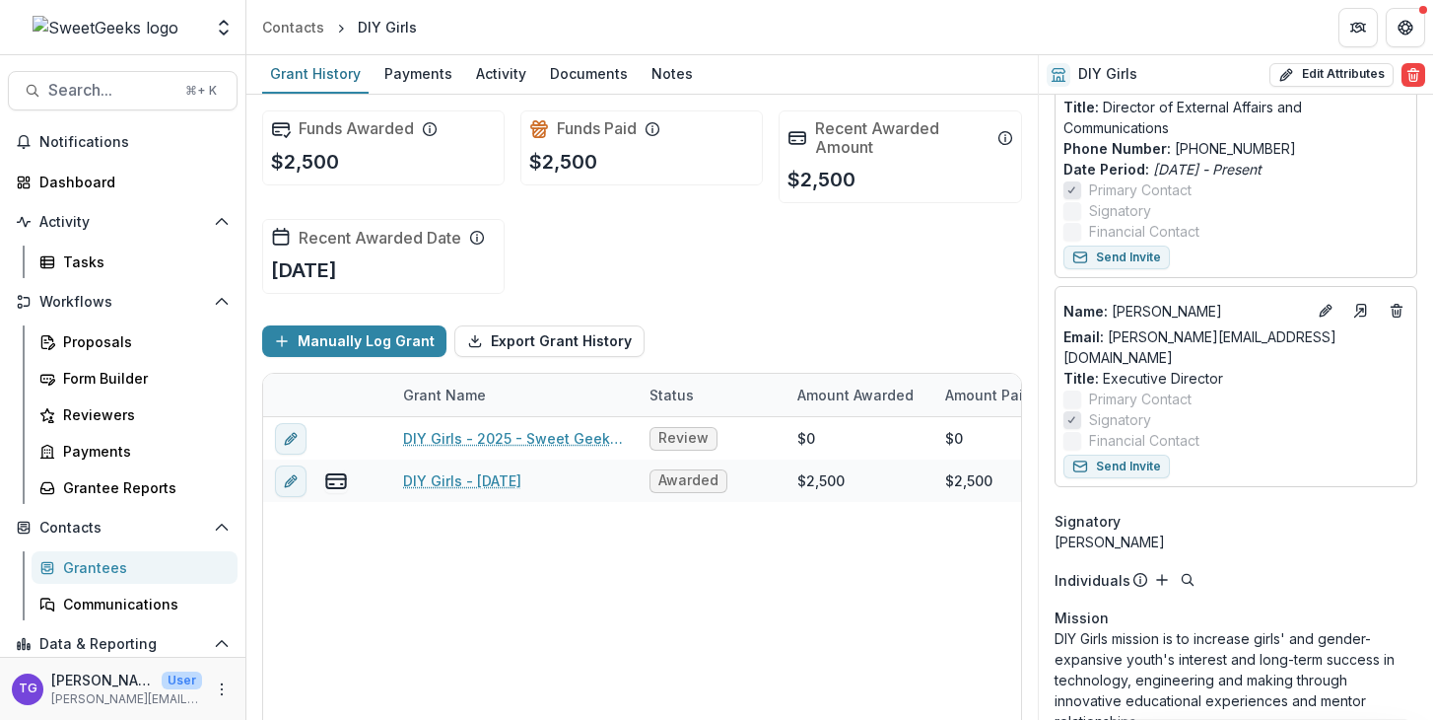
click at [107, 559] on div "Grantees" at bounding box center [142, 567] width 159 height 21
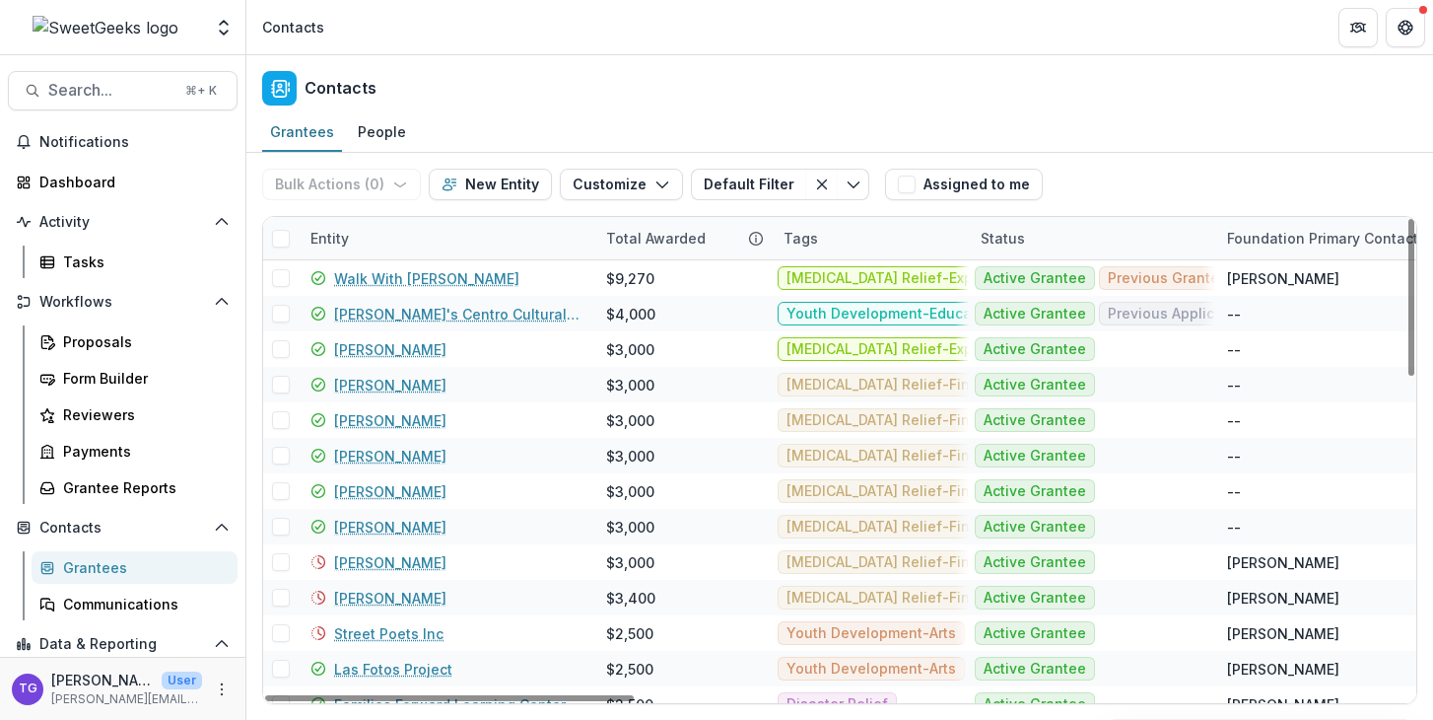
click at [410, 242] on div "Entity" at bounding box center [447, 238] width 296 height 42
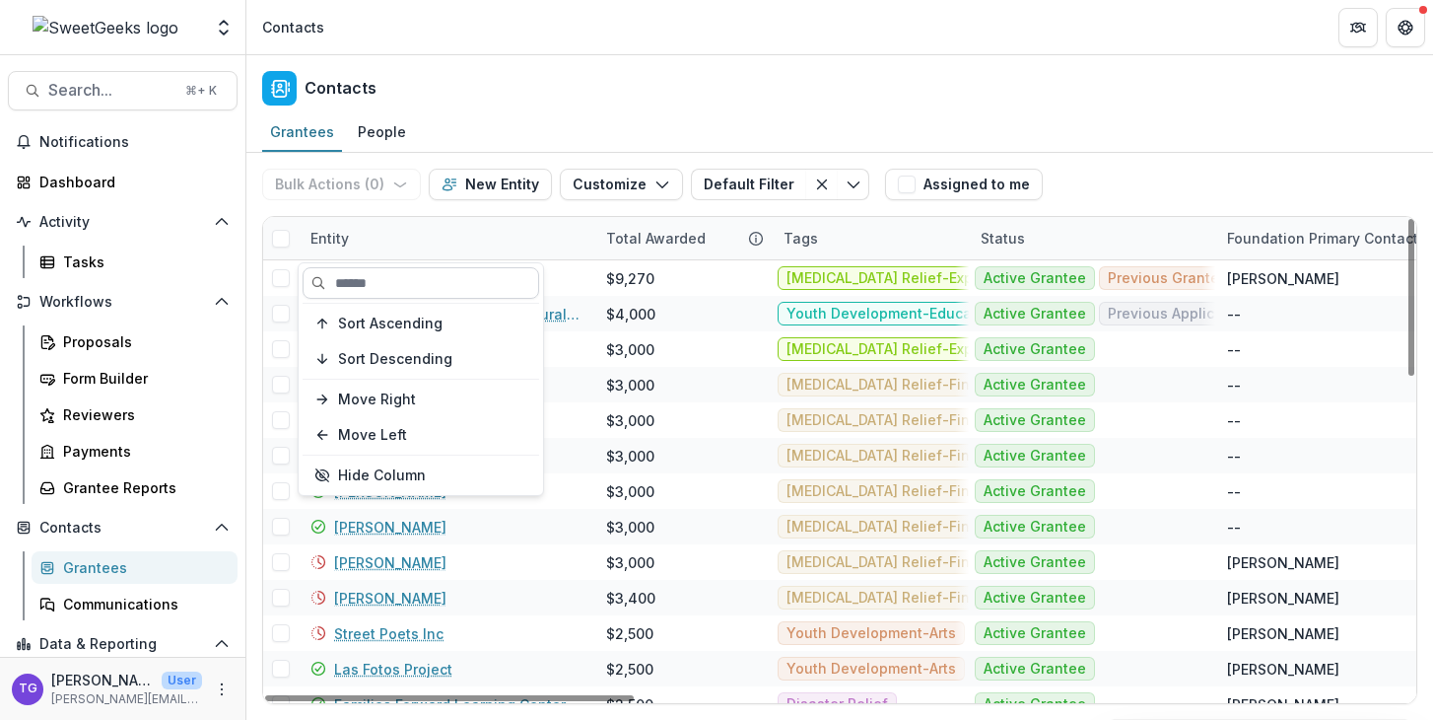
click at [392, 287] on input at bounding box center [421, 283] width 237 height 32
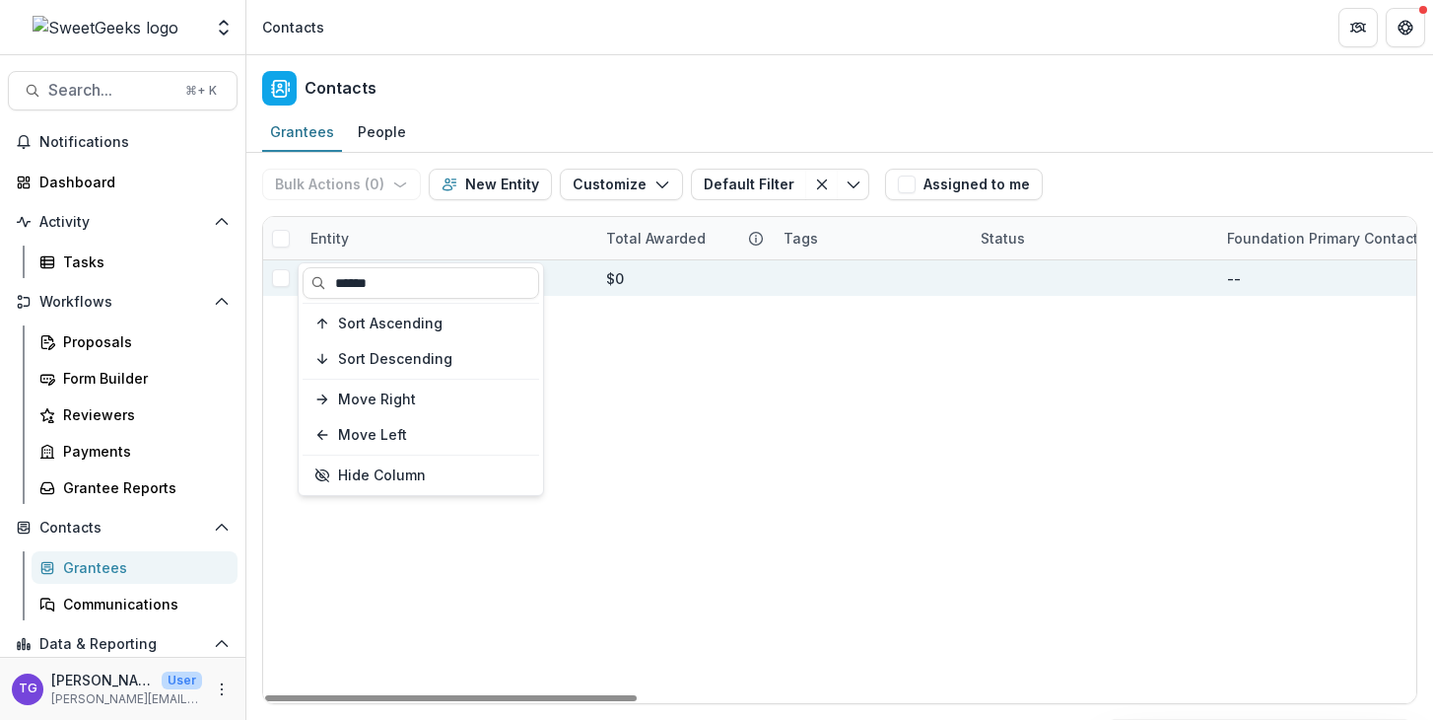
type input "******"
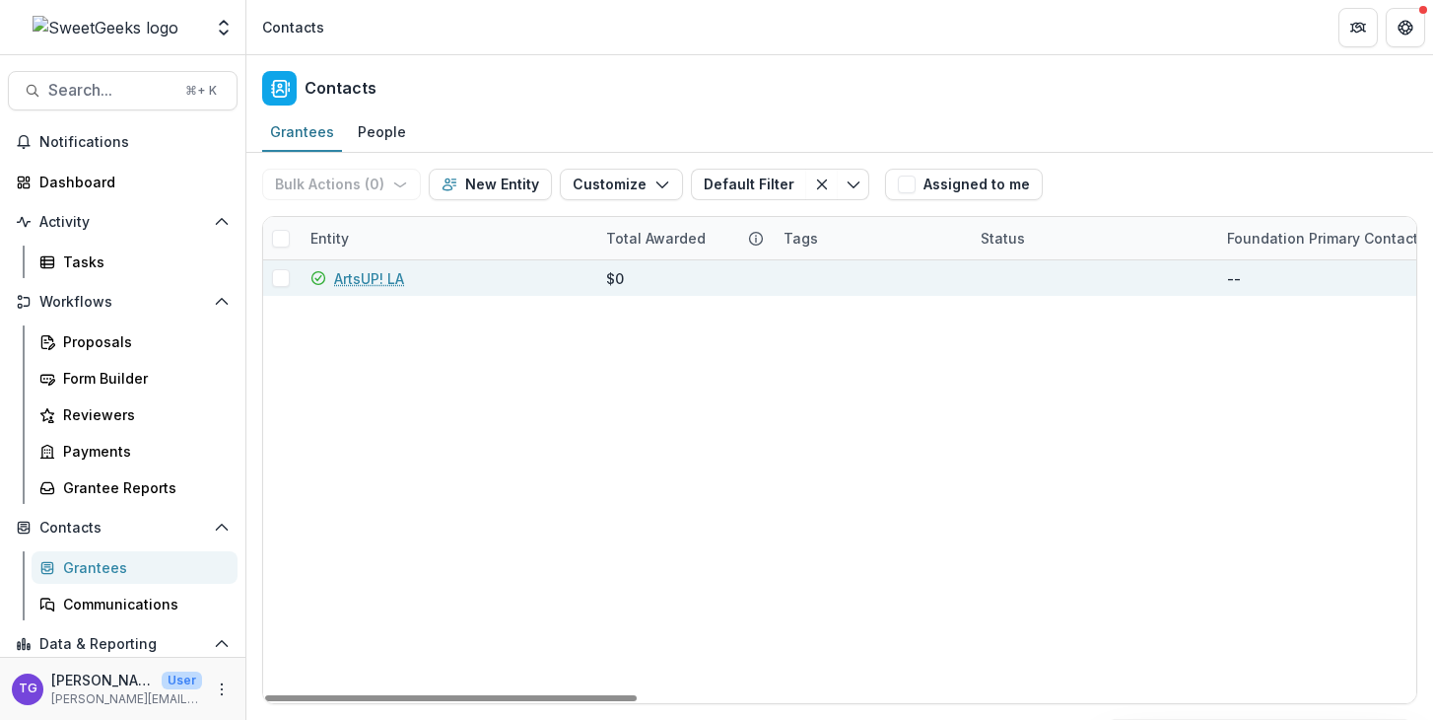
click at [643, 269] on div "$0" at bounding box center [683, 277] width 154 height 35
click at [384, 273] on link "ArtsUP! LA" at bounding box center [369, 278] width 70 height 21
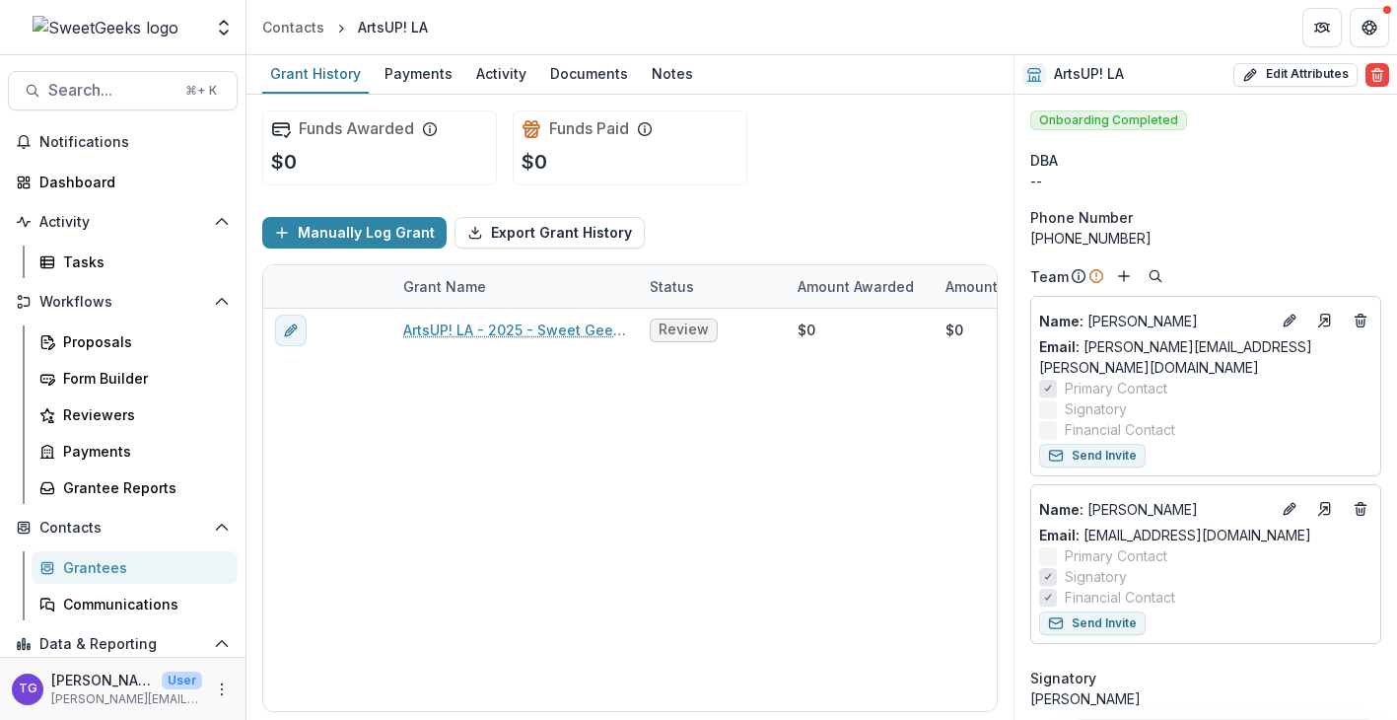
click at [102, 569] on div "Grantees" at bounding box center [142, 567] width 159 height 21
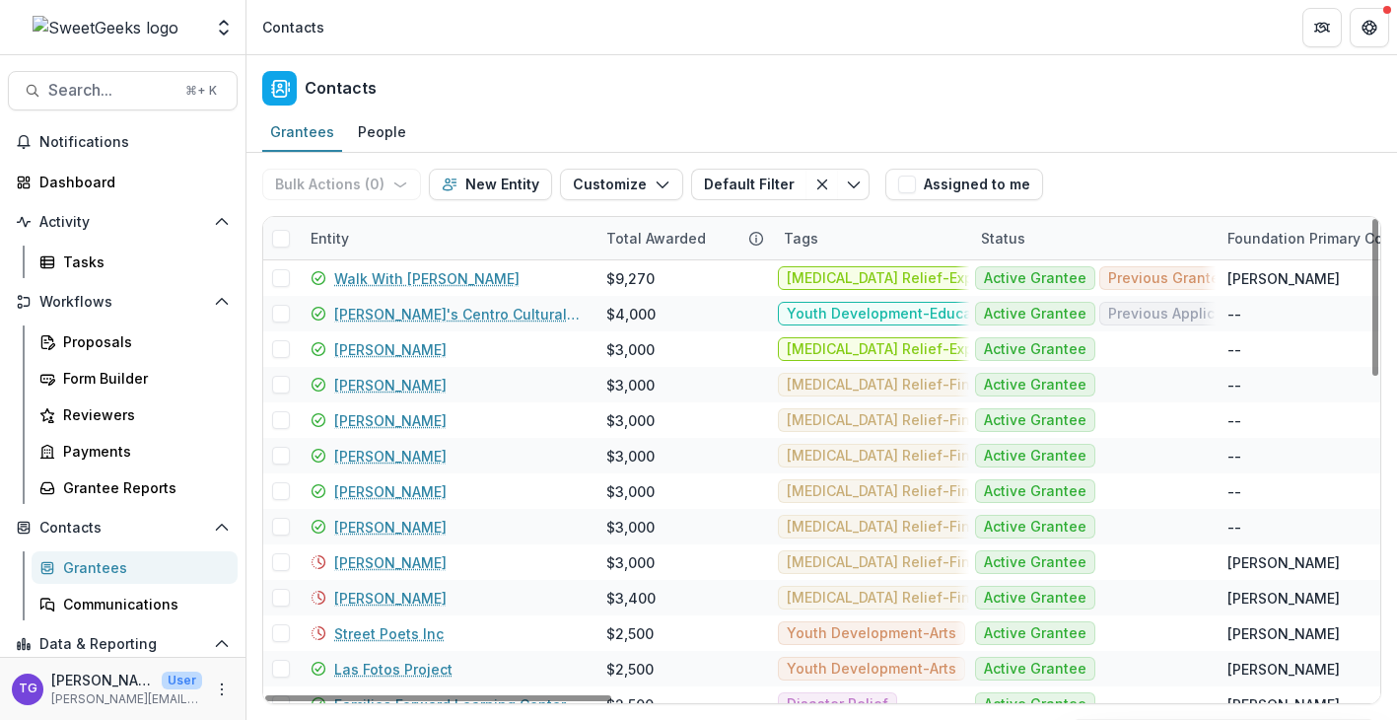
click at [480, 239] on div "Entity" at bounding box center [447, 238] width 296 height 42
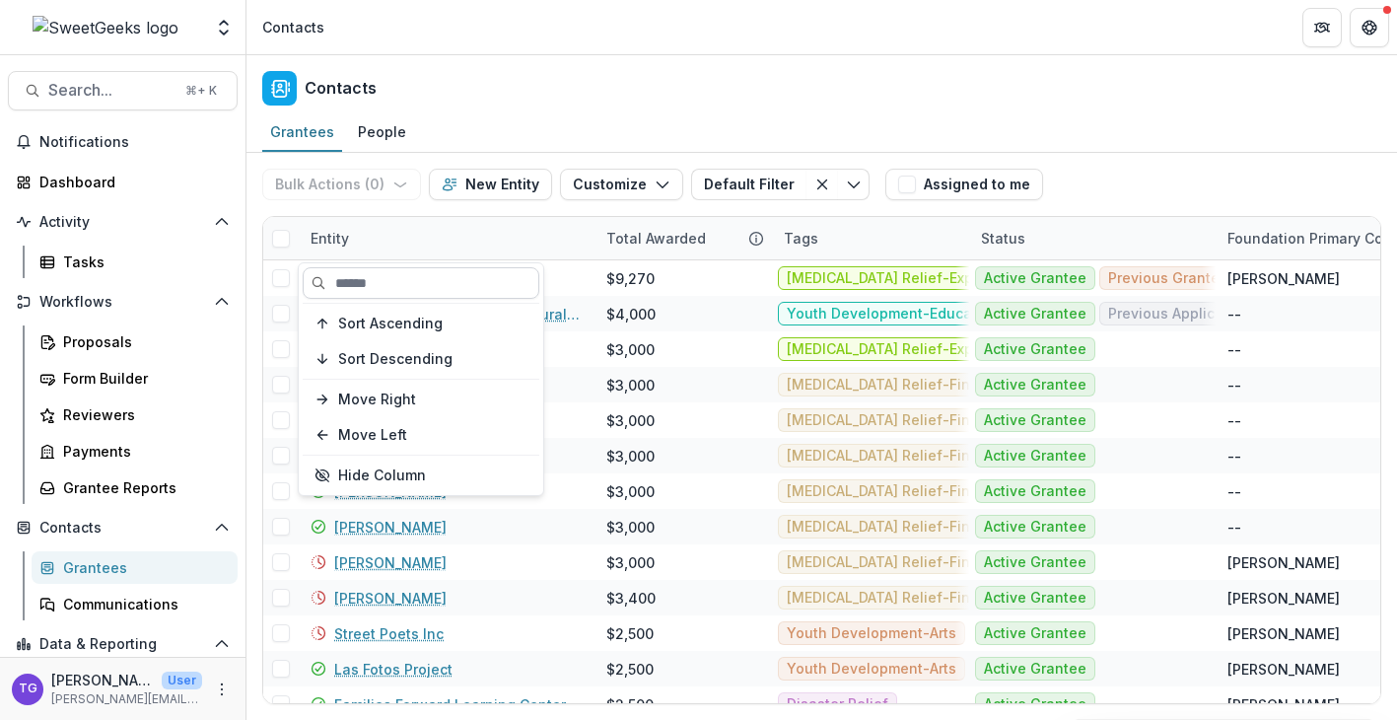
click at [359, 288] on input at bounding box center [421, 283] width 237 height 32
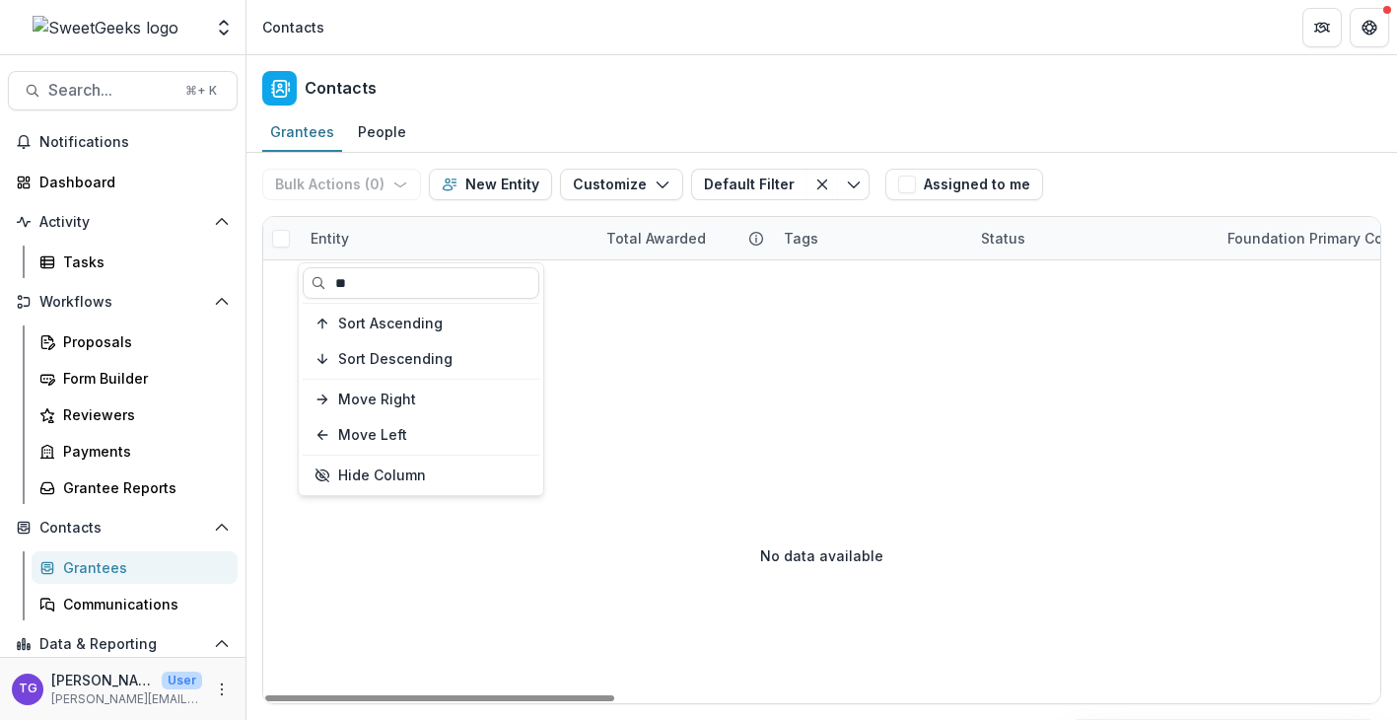
type input "*"
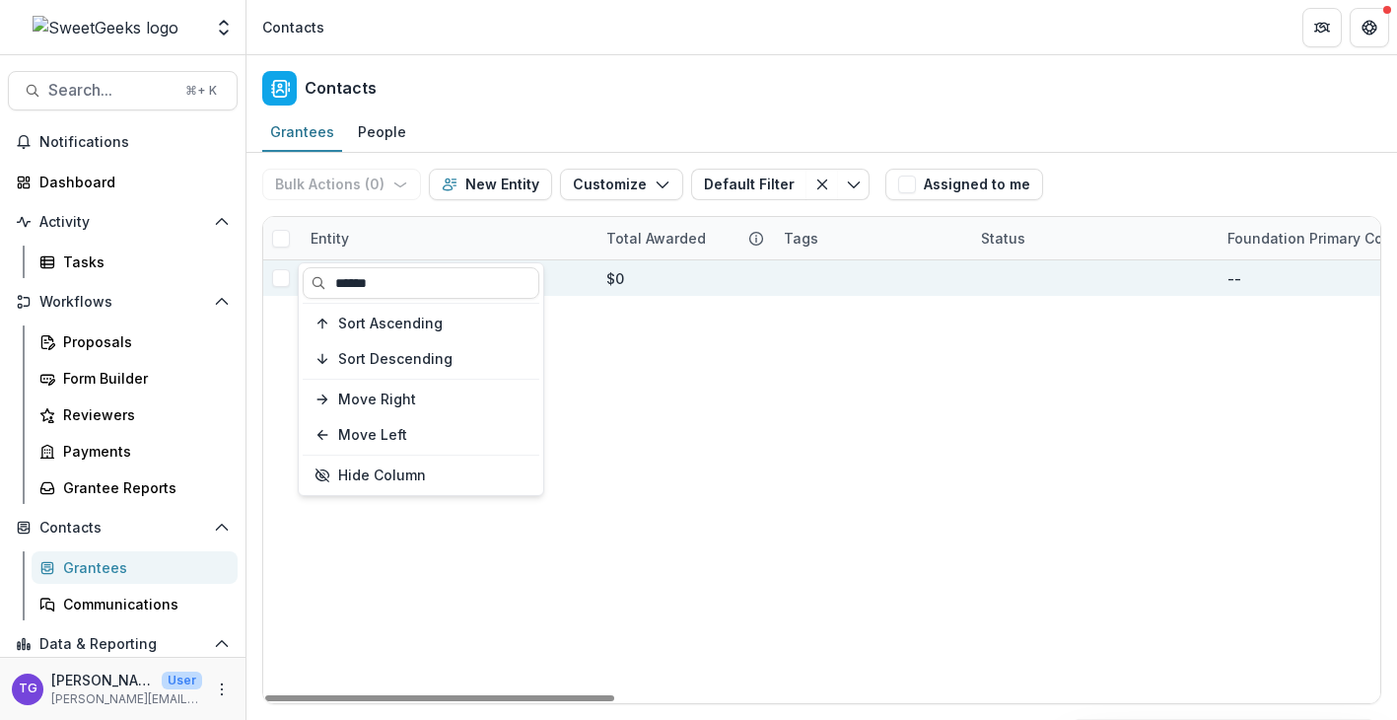
type input "******"
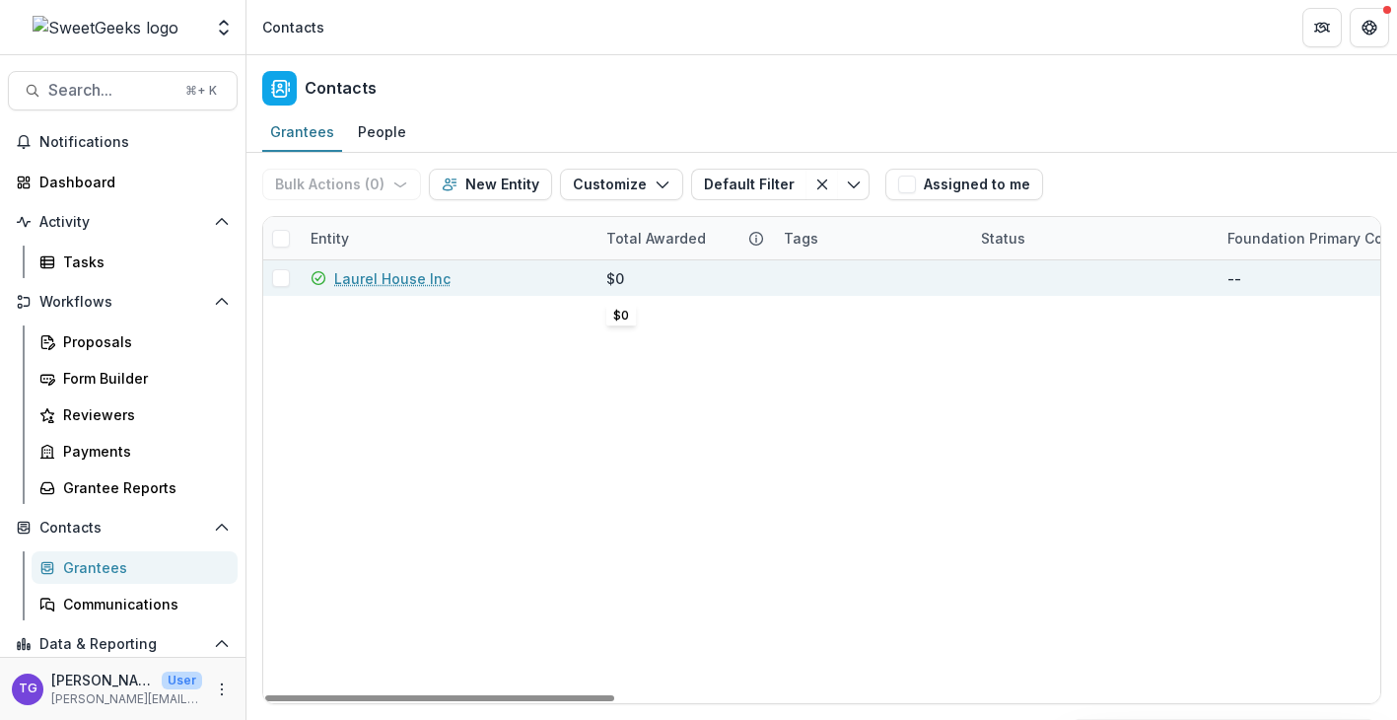
click at [743, 263] on div "$0" at bounding box center [683, 277] width 154 height 35
click at [356, 285] on link "Laurel House Inc" at bounding box center [392, 278] width 116 height 21
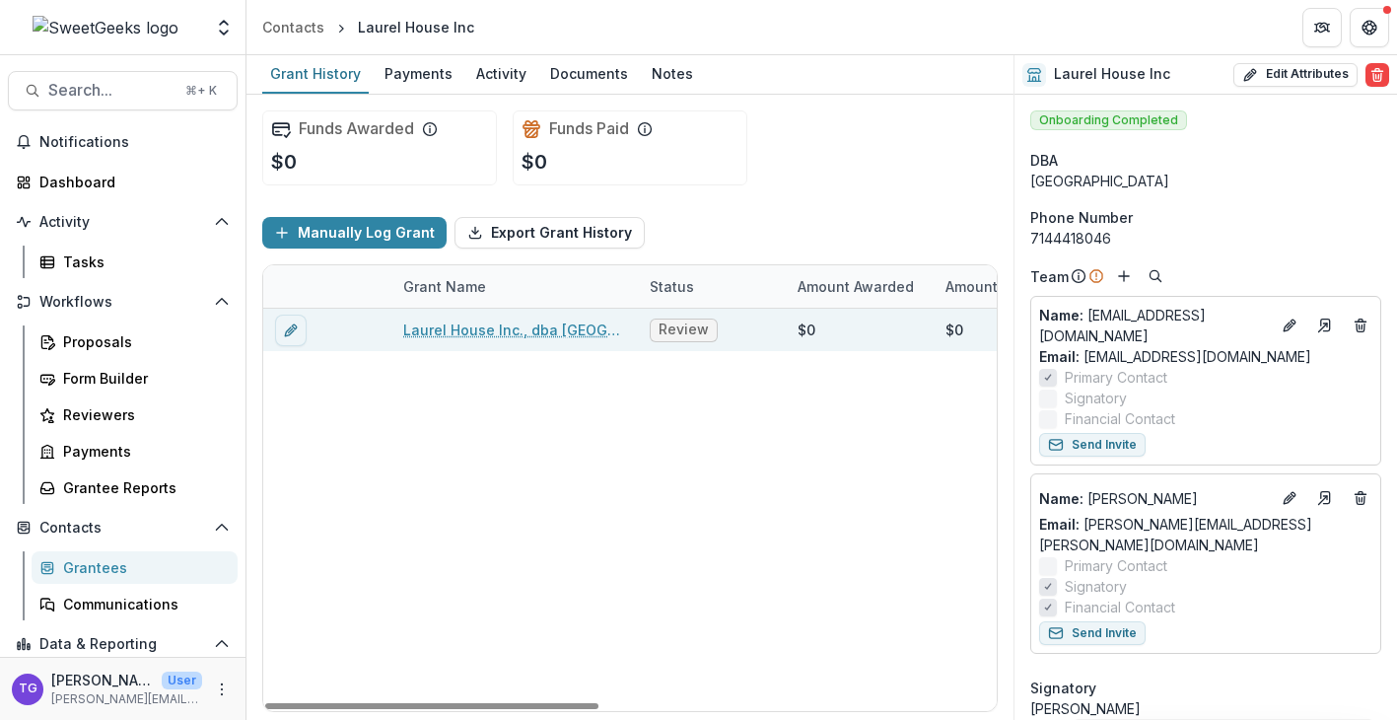
click at [470, 332] on link "Laurel House Inc., dba [GEOGRAPHIC_DATA] - 2025 - Sweet Geeks Foundation Grant …" at bounding box center [514, 329] width 223 height 21
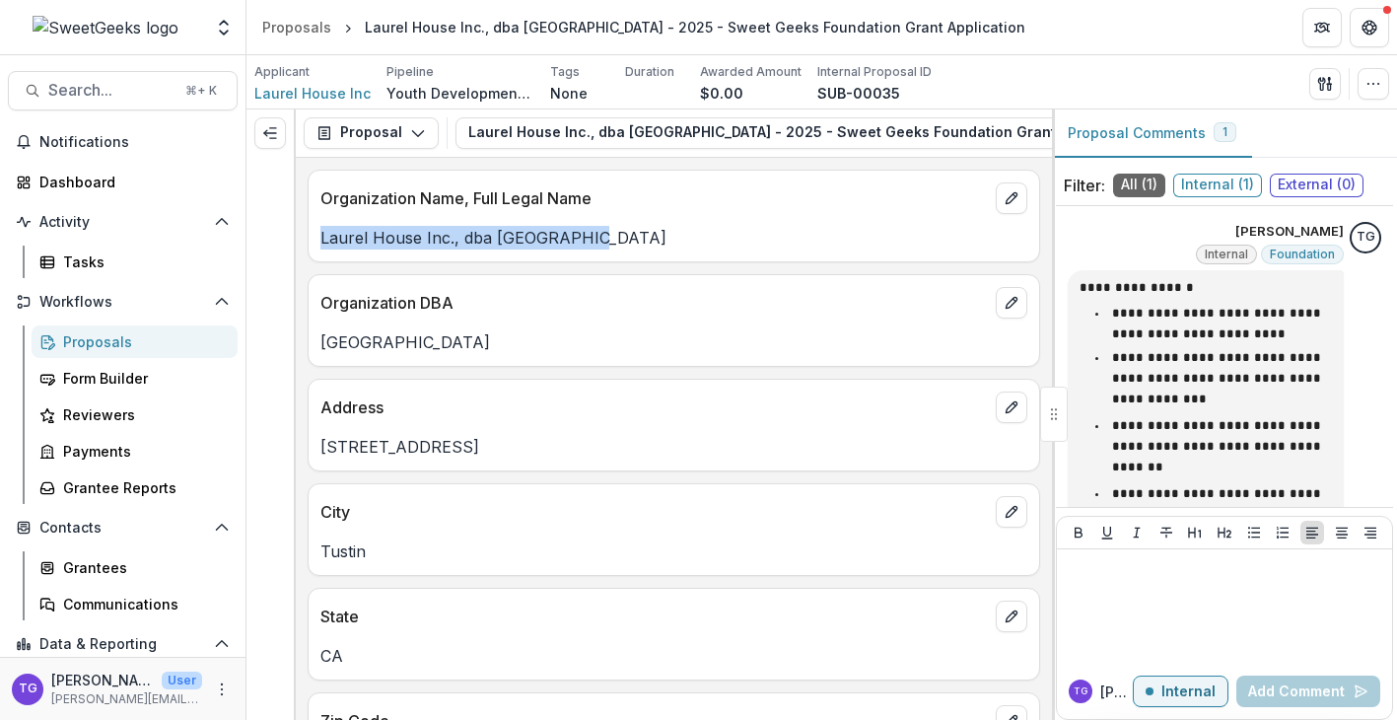
drag, startPoint x: 600, startPoint y: 239, endPoint x: 319, endPoint y: 249, distance: 281.1
click at [319, 249] on div "Laurel House Inc., dba [GEOGRAPHIC_DATA]" at bounding box center [674, 238] width 730 height 24
copy p "Laurel House Inc., dba [GEOGRAPHIC_DATA]"
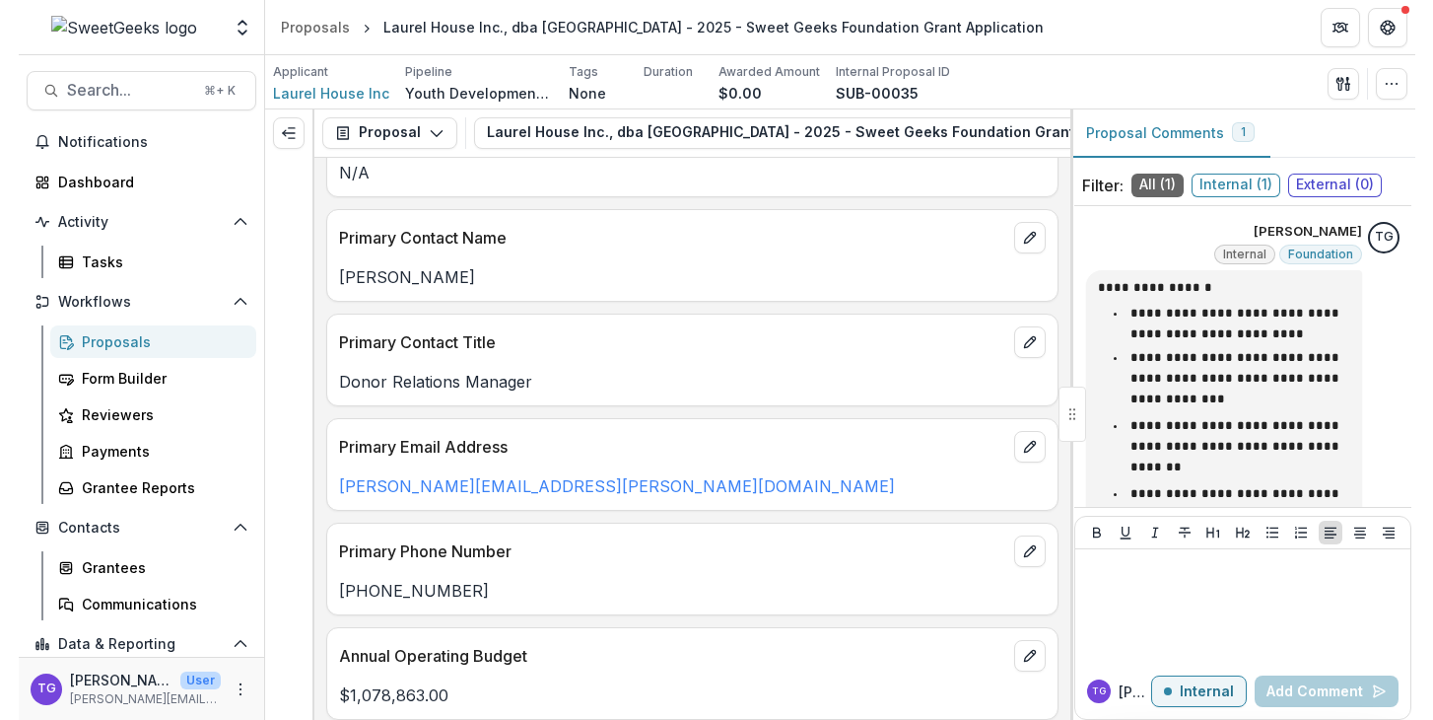
scroll to position [1113, 0]
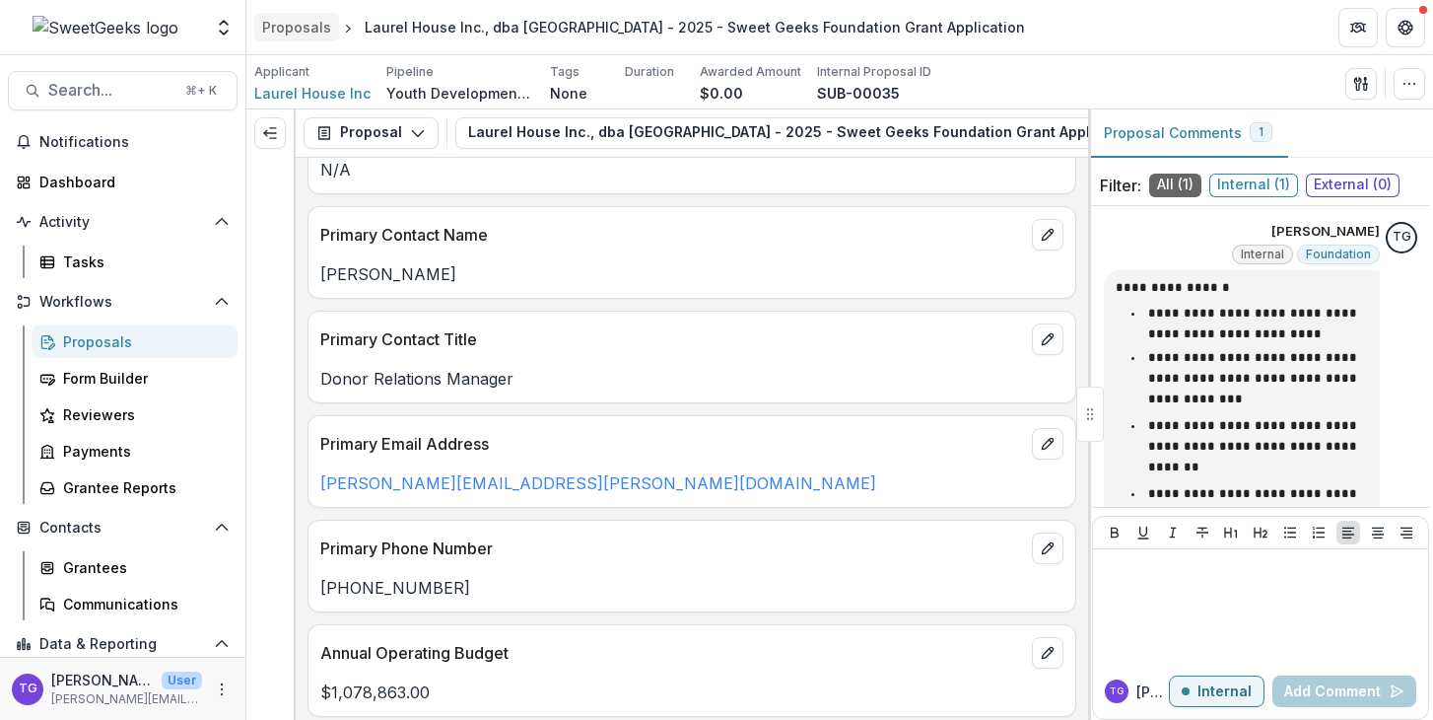
click at [303, 32] on div "Proposals" at bounding box center [296, 27] width 69 height 21
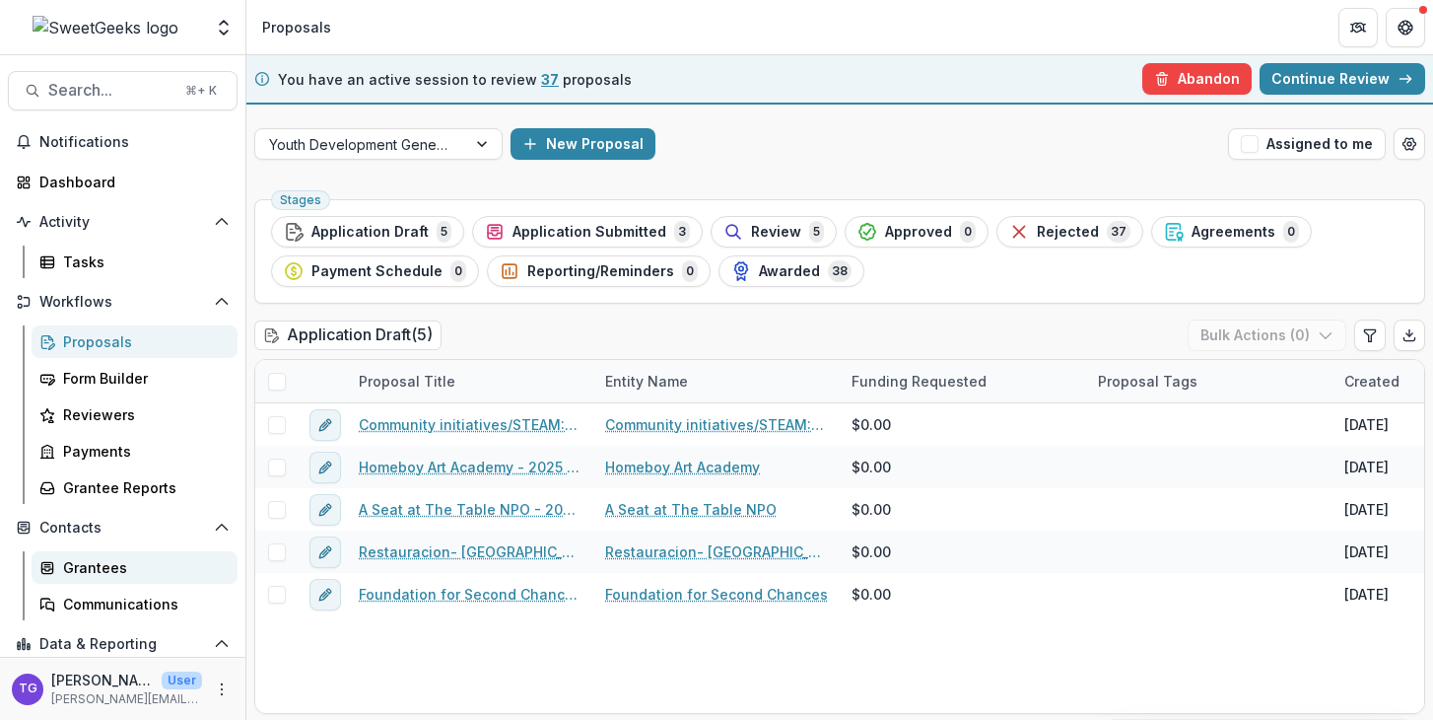
click at [103, 567] on div "Grantees" at bounding box center [142, 567] width 159 height 21
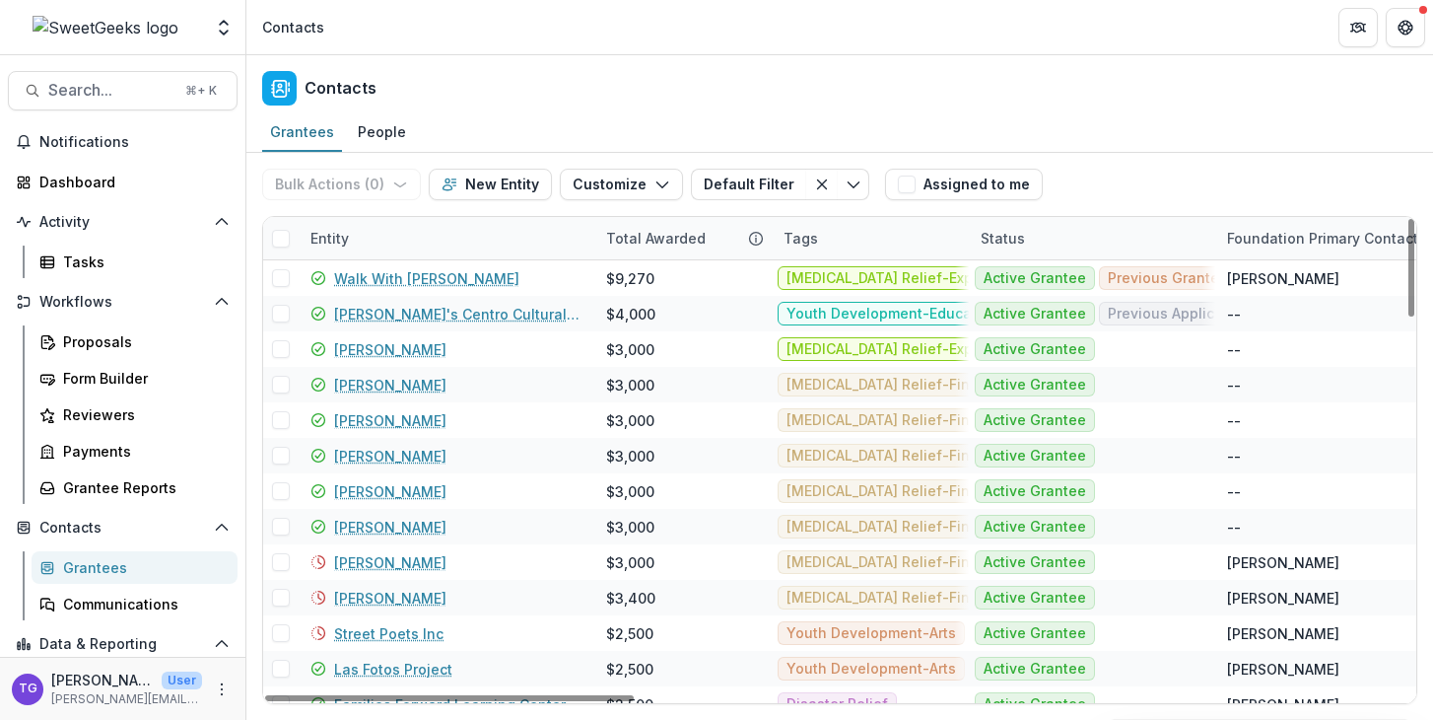
click at [467, 243] on div "Entity" at bounding box center [447, 238] width 296 height 42
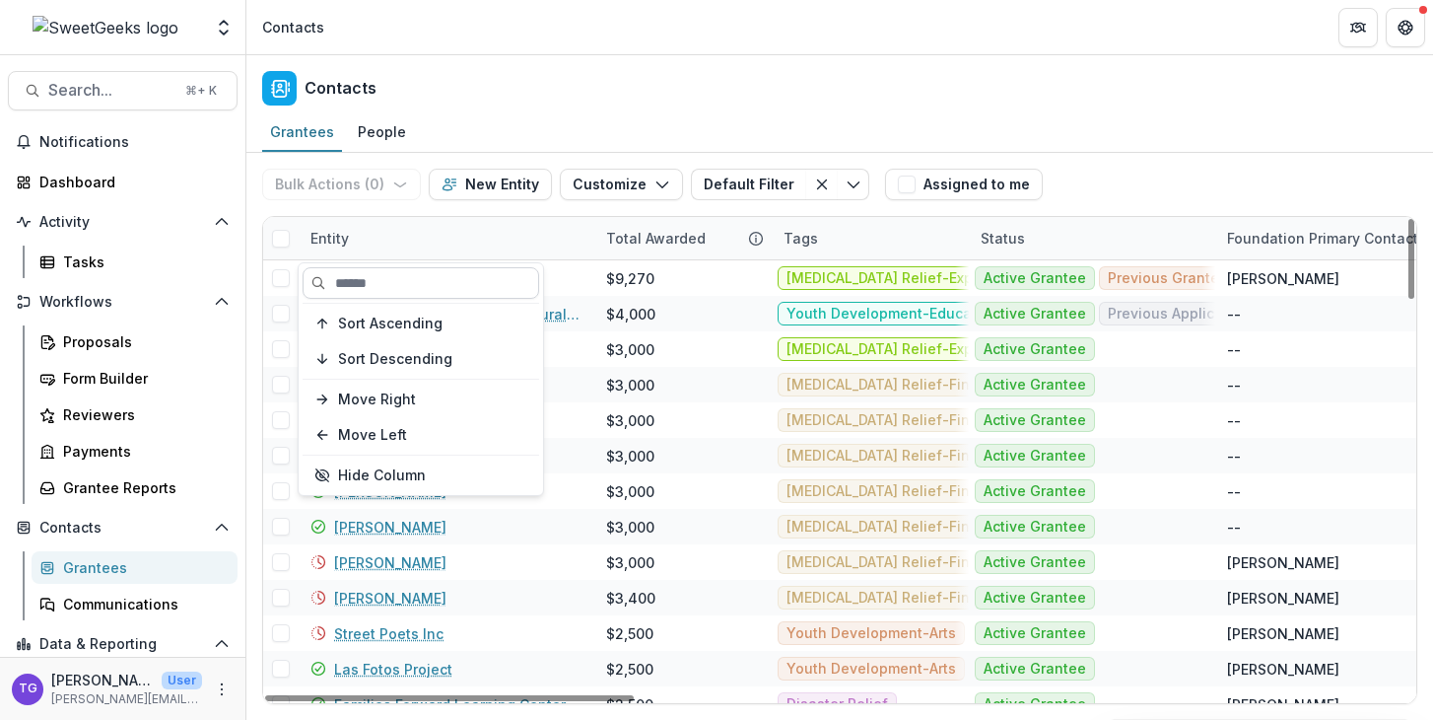
click at [419, 290] on input at bounding box center [421, 283] width 237 height 32
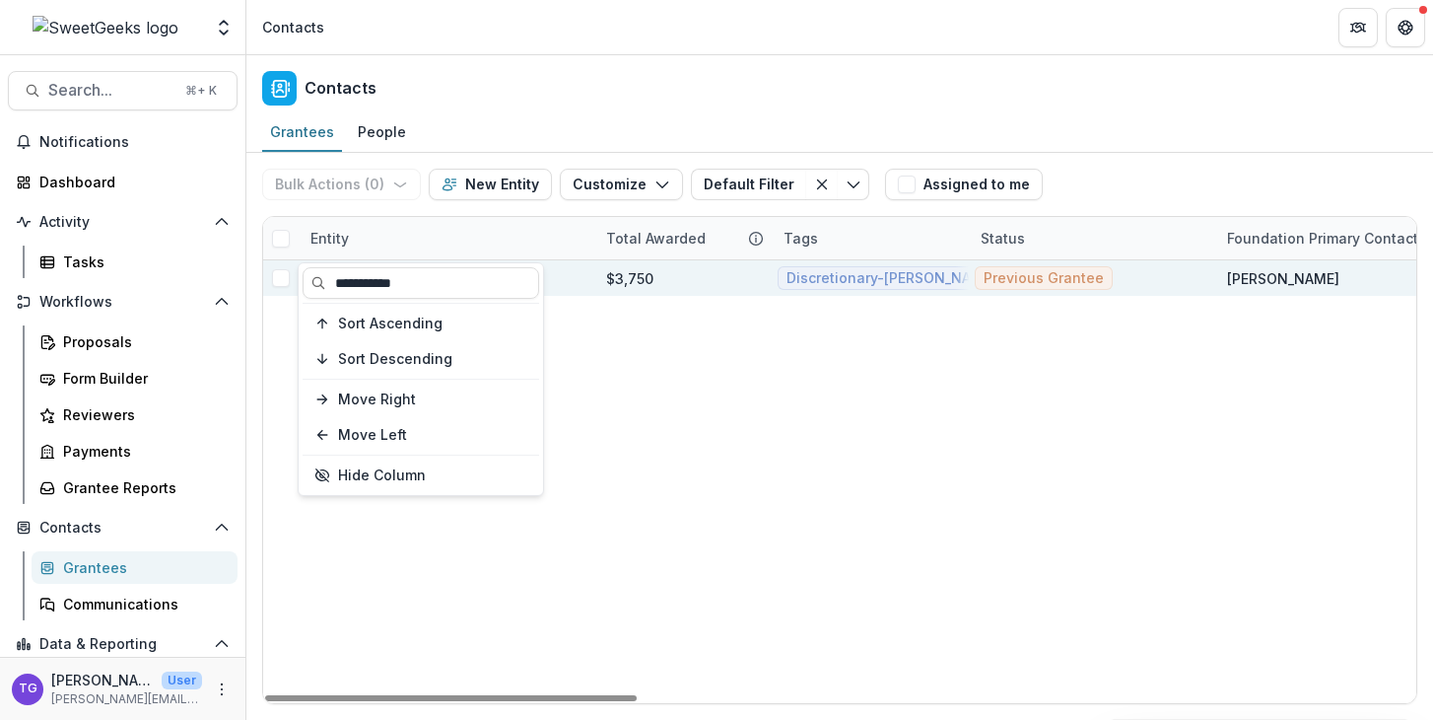
type input "**********"
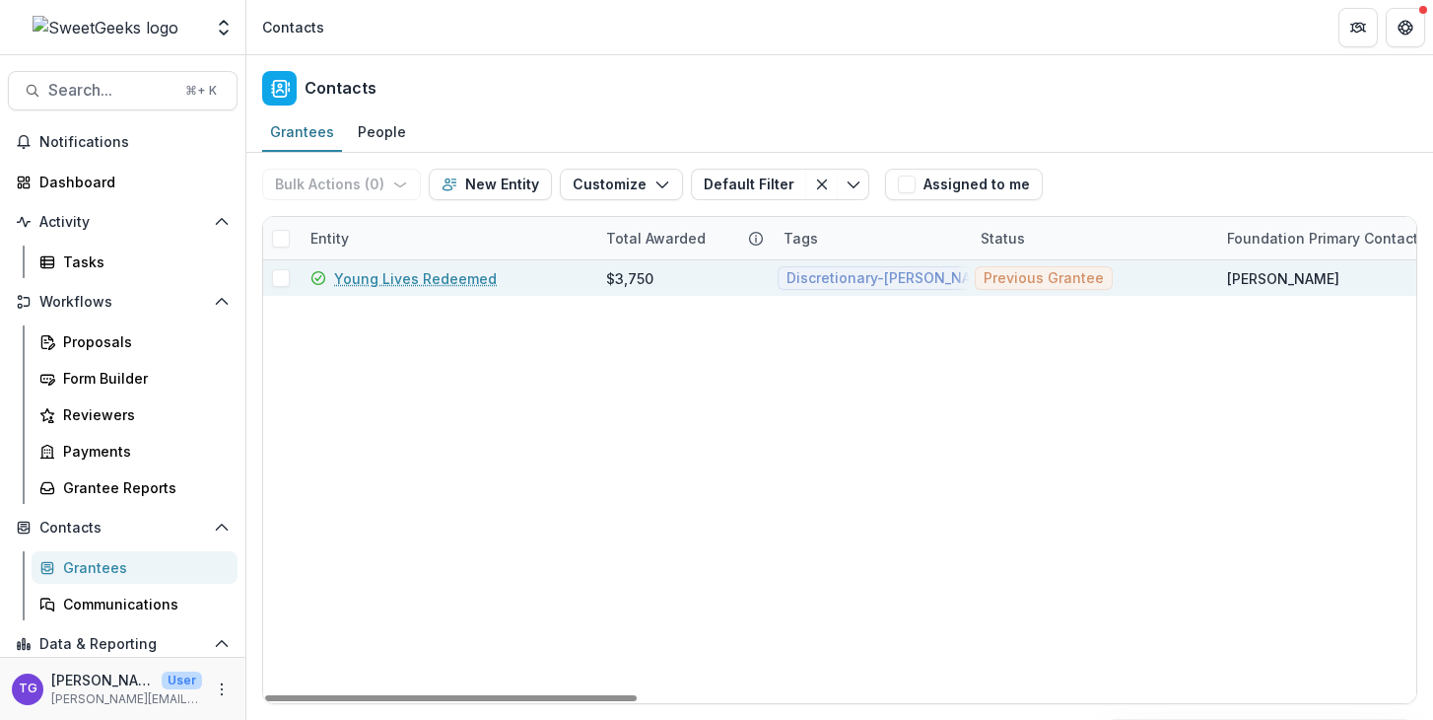
click at [597, 279] on div "$3,750" at bounding box center [682, 277] width 177 height 35
click at [437, 276] on link "Young Lives Redeemed" at bounding box center [415, 278] width 163 height 21
